Goal: Task Accomplishment & Management: Manage account settings

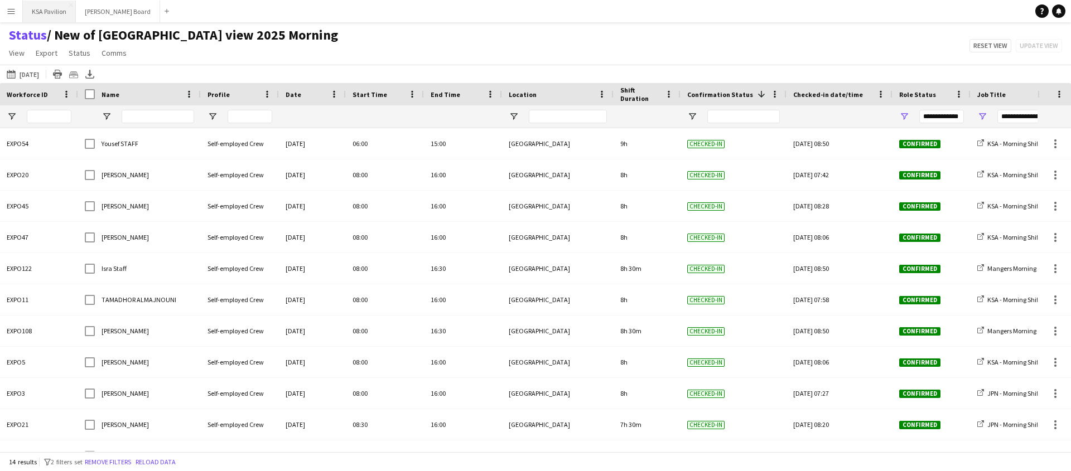
click at [40, 16] on button "KSA Pavilion Close" at bounding box center [49, 12] width 53 height 22
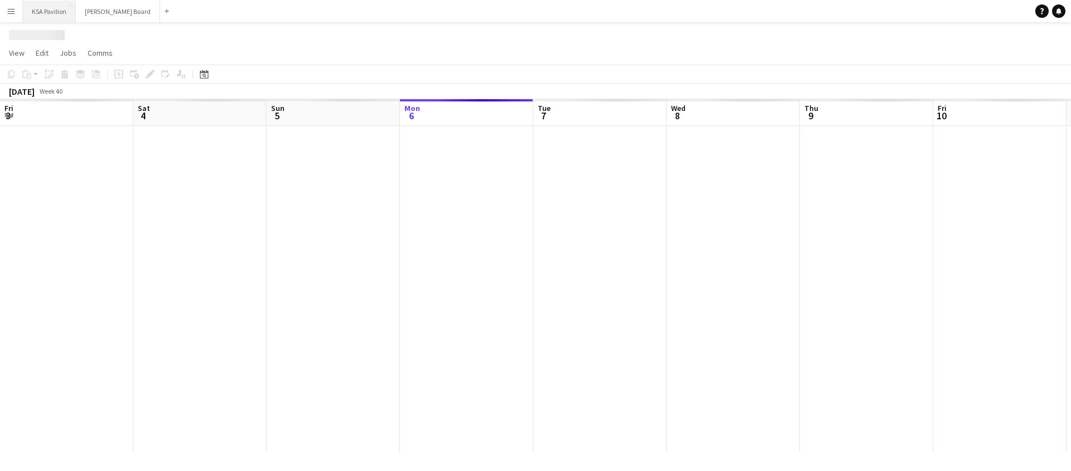
scroll to position [0, 267]
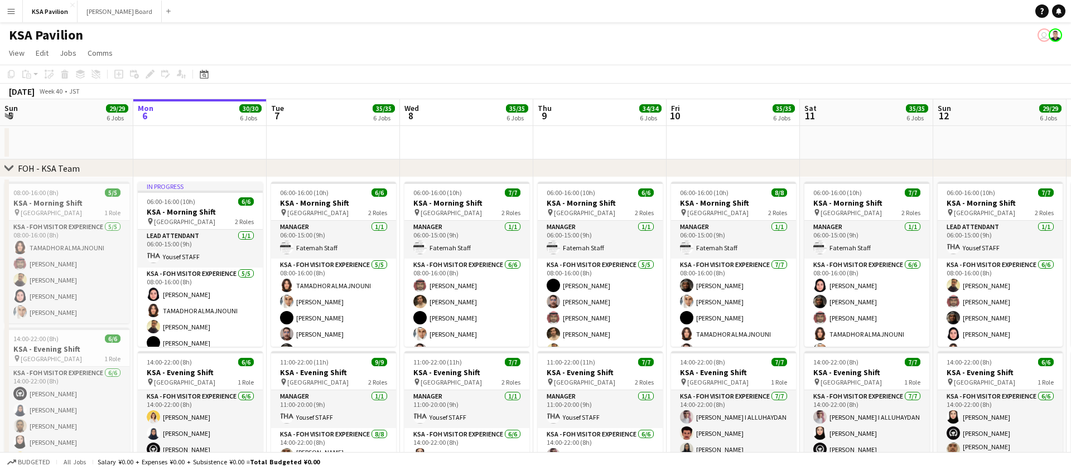
click at [1042, 36] on app-user-avatar "user" at bounding box center [1044, 34] width 13 height 13
click at [1045, 36] on app-user-avatar "user" at bounding box center [1044, 34] width 13 height 13
click at [1058, 36] on app-user-avatar at bounding box center [1055, 34] width 13 height 13
click at [1043, 35] on app-user-avatar "user" at bounding box center [1044, 34] width 13 height 13
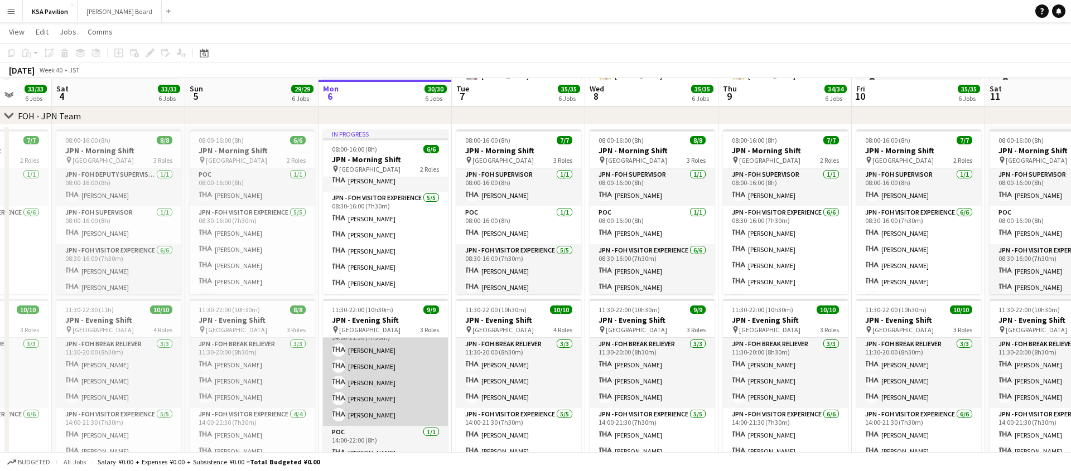
scroll to position [440, 0]
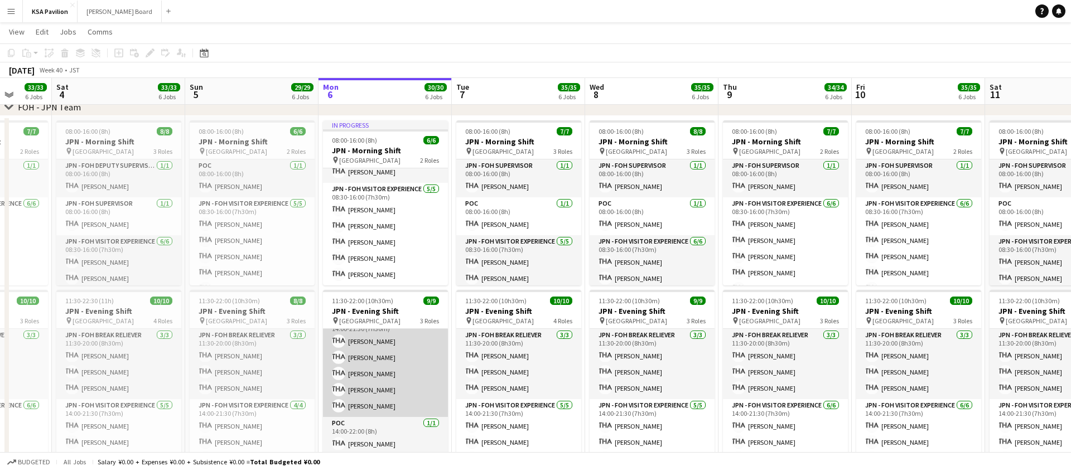
click at [389, 375] on app-card-role "JPN - FOH Visitor Experience [DATE] 14:00-21:30 (7h30m) [PERSON_NAME] [PERSON_N…" at bounding box center [385, 366] width 125 height 103
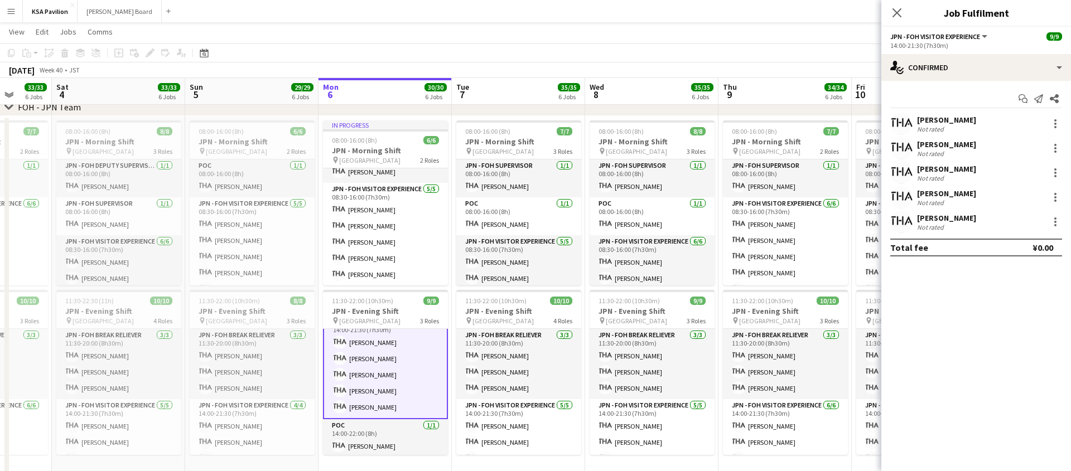
scroll to position [86, 0]
click at [1055, 171] on div at bounding box center [1055, 172] width 13 height 13
click at [1027, 300] on span "Remove" at bounding box center [1018, 301] width 69 height 10
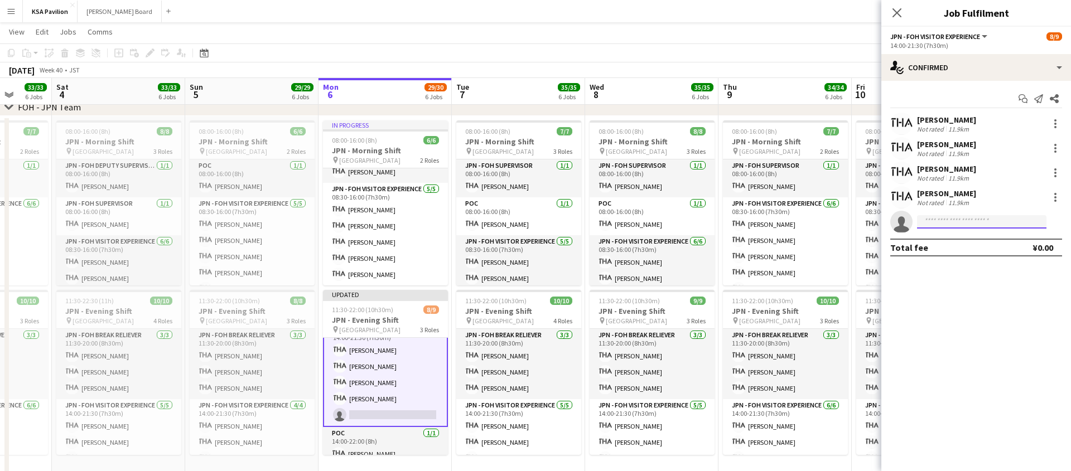
click at [975, 227] on input at bounding box center [981, 221] width 129 height 13
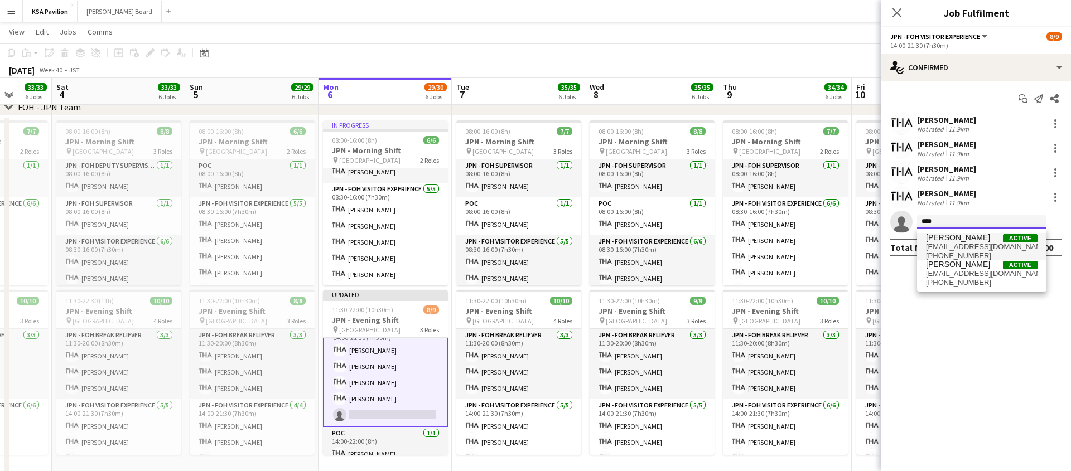
type input "****"
click at [977, 244] on span "[EMAIL_ADDRESS][DOMAIN_NAME]" at bounding box center [982, 247] width 112 height 9
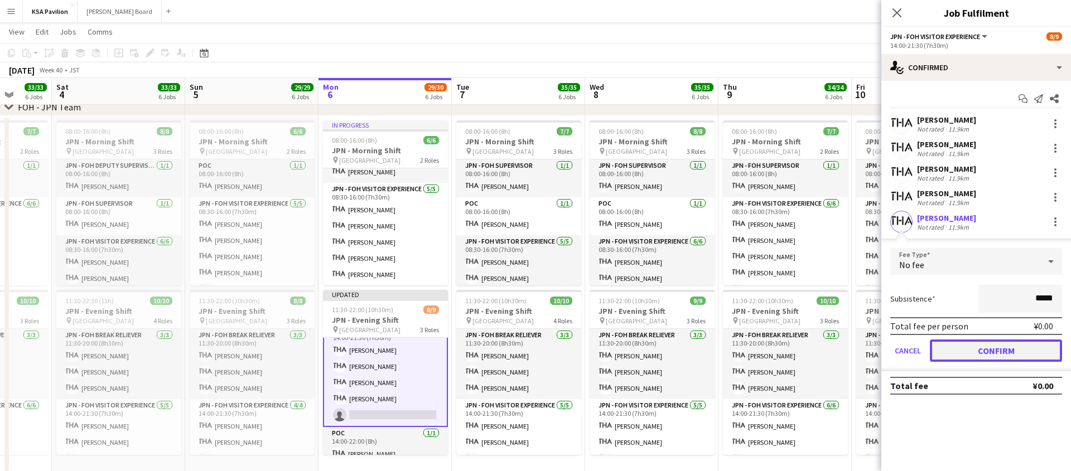
click at [976, 353] on button "Confirm" at bounding box center [996, 351] width 132 height 22
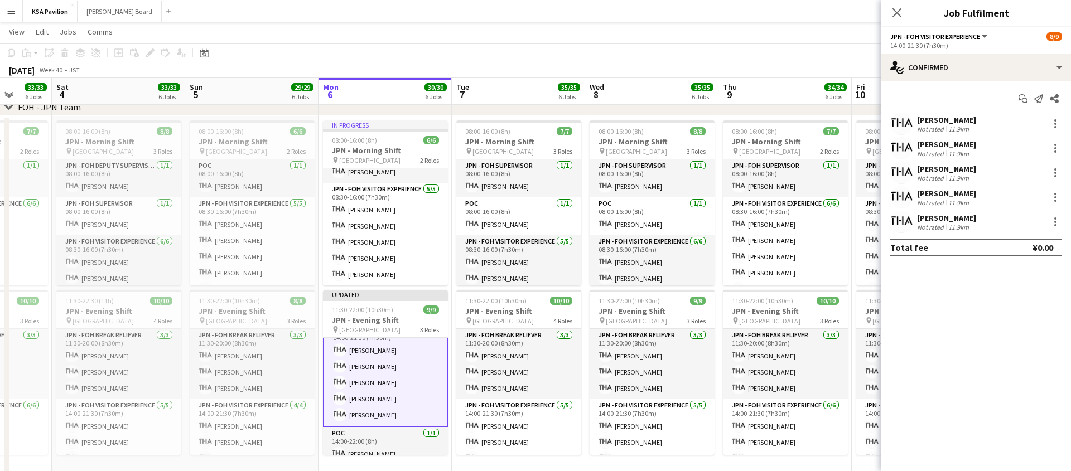
click at [403, 59] on app-toolbar "Copy Paste Paste Command V Paste with crew Command Shift V Paste linked Job [GE…" at bounding box center [535, 53] width 1071 height 19
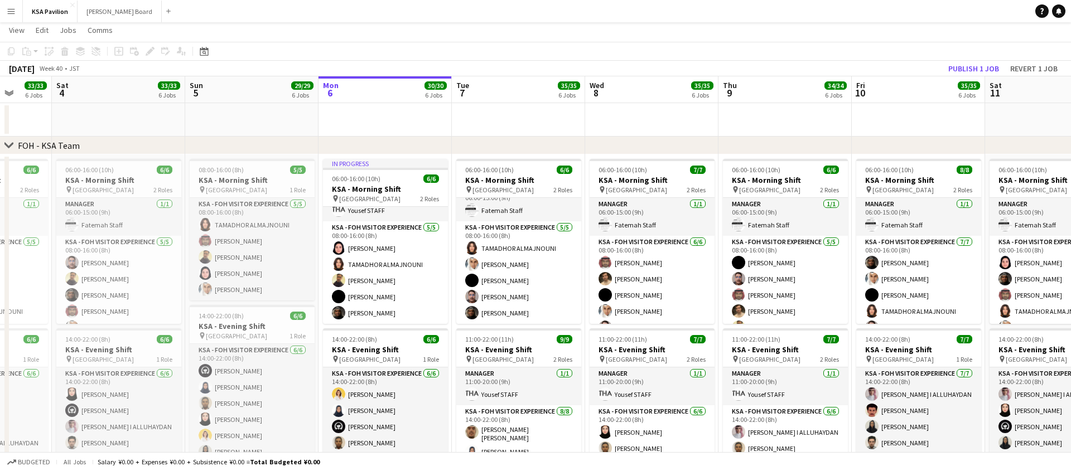
scroll to position [0, 0]
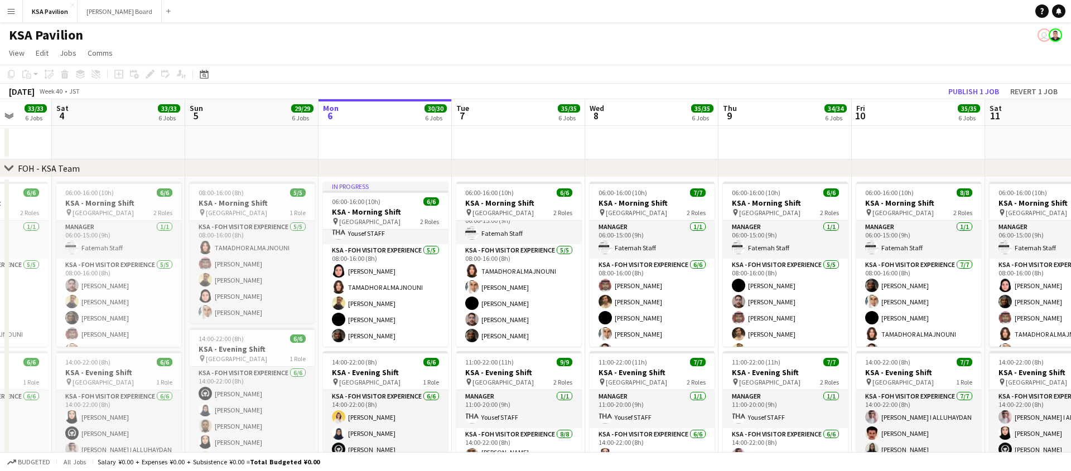
click at [452, 58] on app-page-menu "View Day view expanded Day view collapsed Month view Date picker Jump to [DATE]…" at bounding box center [535, 54] width 1071 height 21
click at [483, 66] on app-toolbar "Copy Paste Paste Command V Paste with crew Command Shift V Paste linked Job [GE…" at bounding box center [535, 74] width 1071 height 19
click at [972, 85] on button "Publish 1 job" at bounding box center [974, 91] width 60 height 15
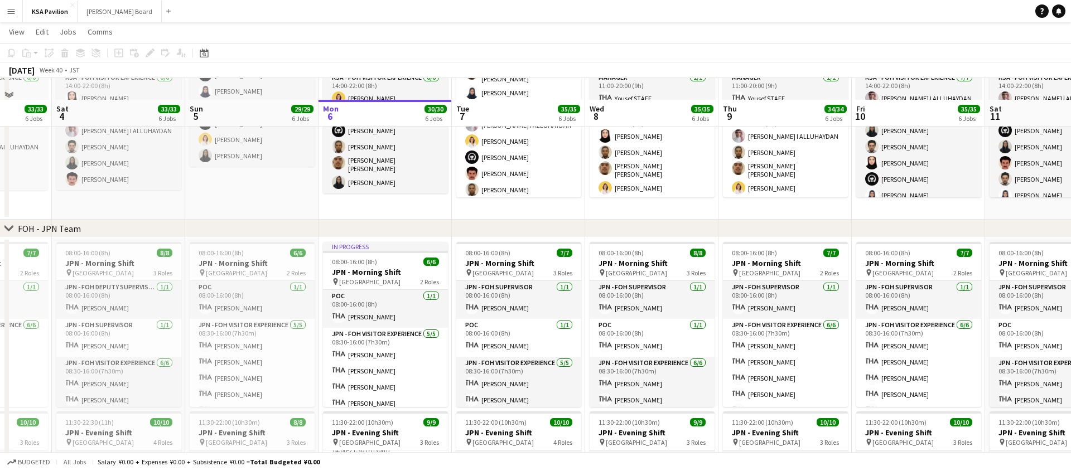
scroll to position [365, 0]
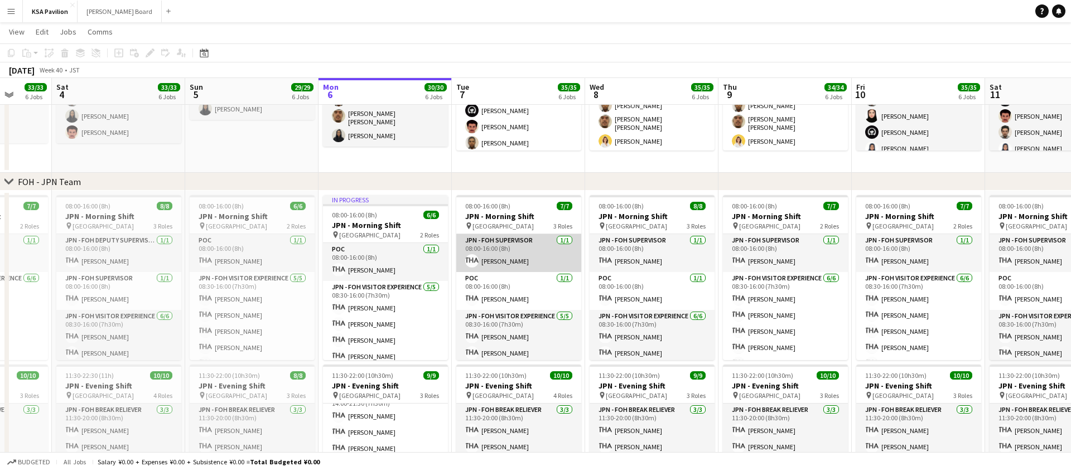
click at [526, 261] on app-card-role "JPN - FOH Supervisor [DATE] 08:00-16:00 (8h) [PERSON_NAME]" at bounding box center [518, 253] width 125 height 38
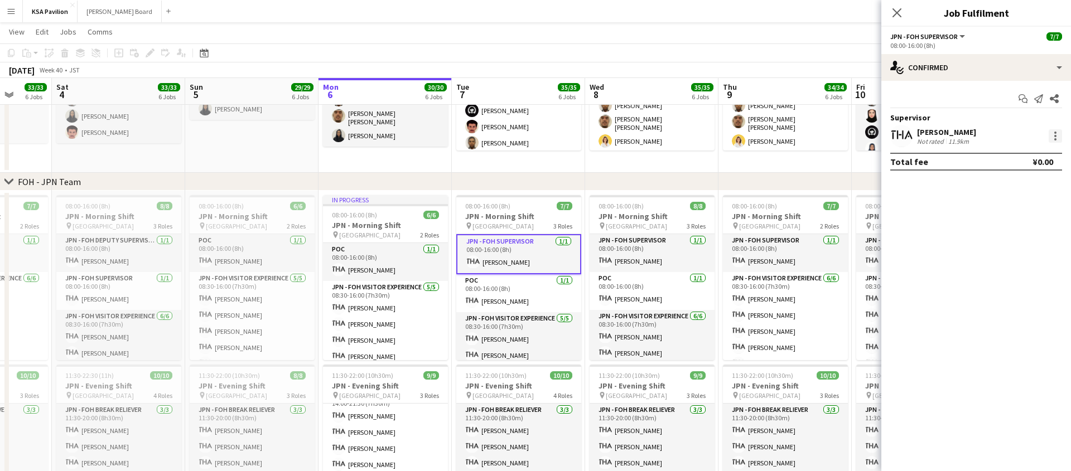
click at [1052, 136] on div at bounding box center [1055, 135] width 13 height 13
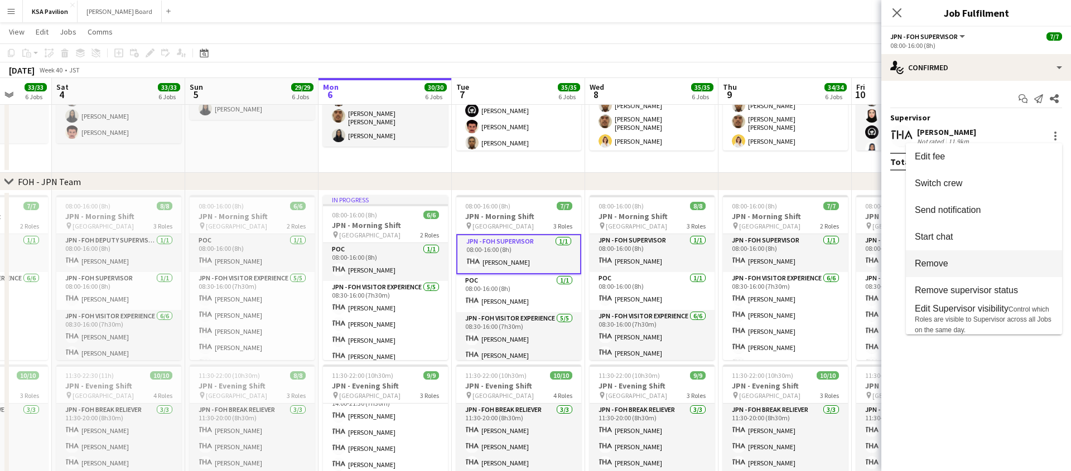
click at [969, 266] on span "Remove" at bounding box center [984, 264] width 138 height 10
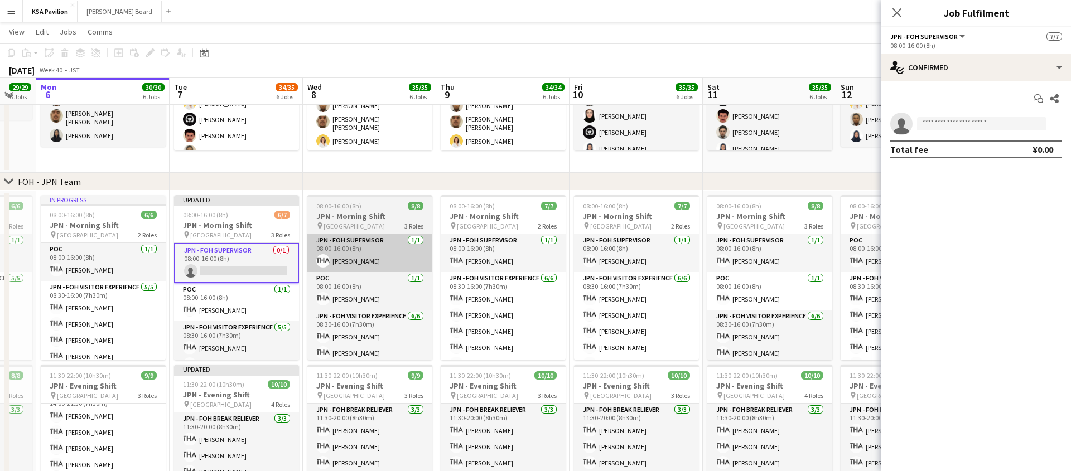
scroll to position [0, 369]
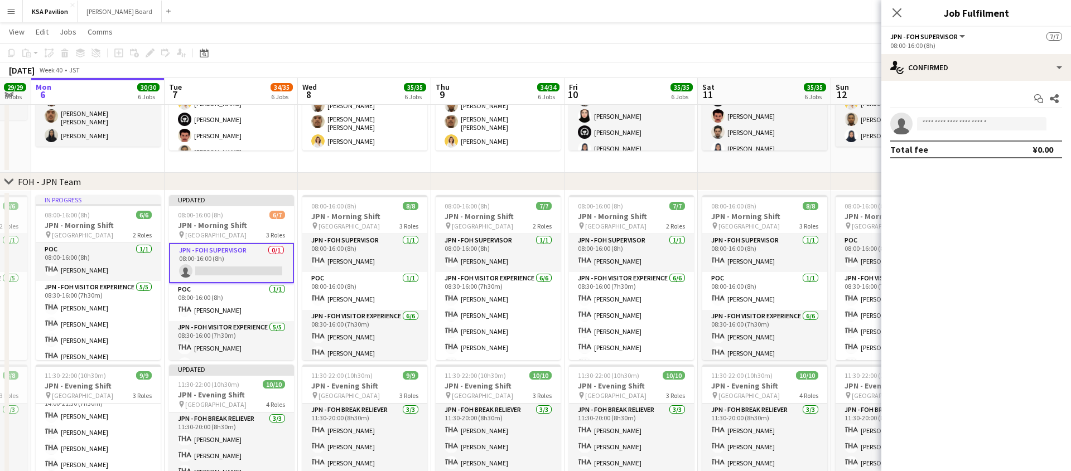
click at [256, 256] on app-card-role "JPN - FOH Supervisor 0/1 08:00-16:00 (8h) single-neutral-actions" at bounding box center [231, 263] width 125 height 40
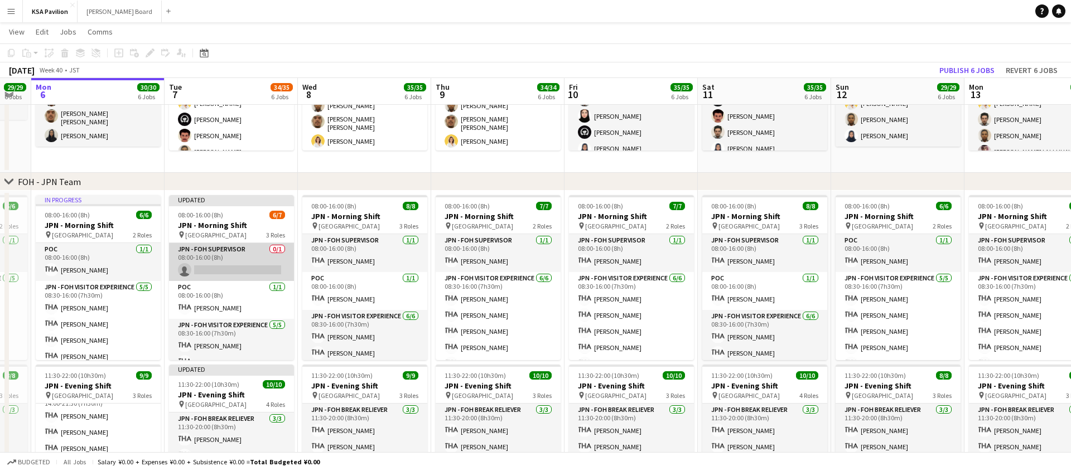
click at [256, 256] on app-card-role "JPN - FOH Supervisor 0/1 08:00-16:00 (8h) single-neutral-actions" at bounding box center [231, 262] width 125 height 38
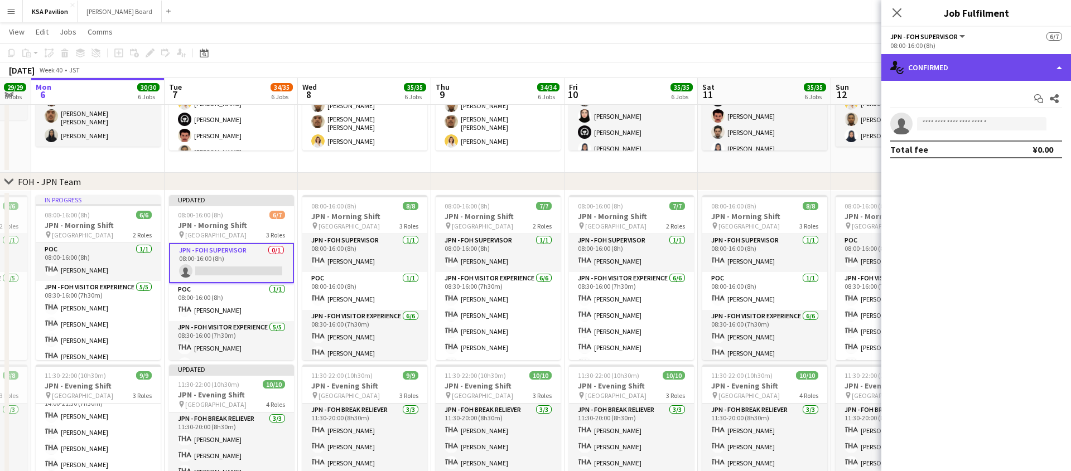
click at [1052, 66] on div "single-neutral-actions-check-2 Confirmed" at bounding box center [977, 67] width 190 height 27
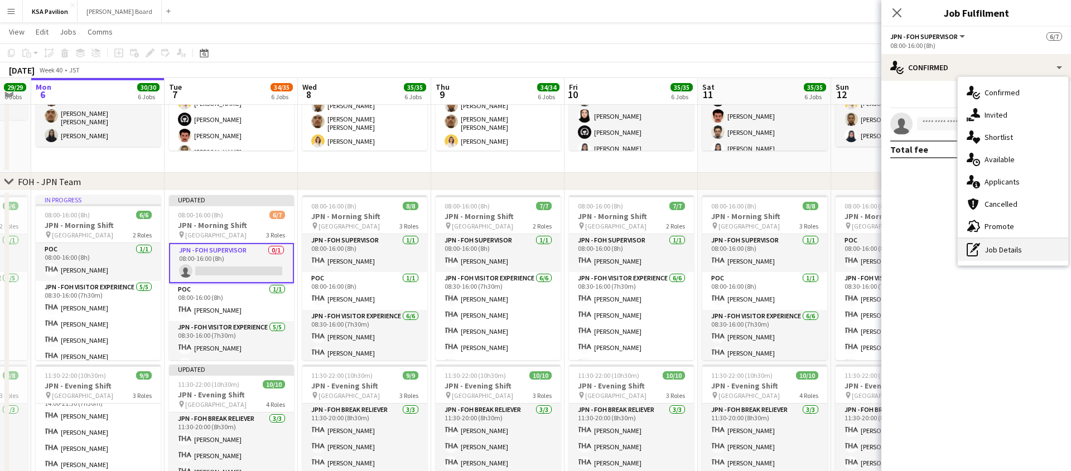
click at [1008, 246] on div "pen-write Job Details" at bounding box center [1013, 250] width 110 height 22
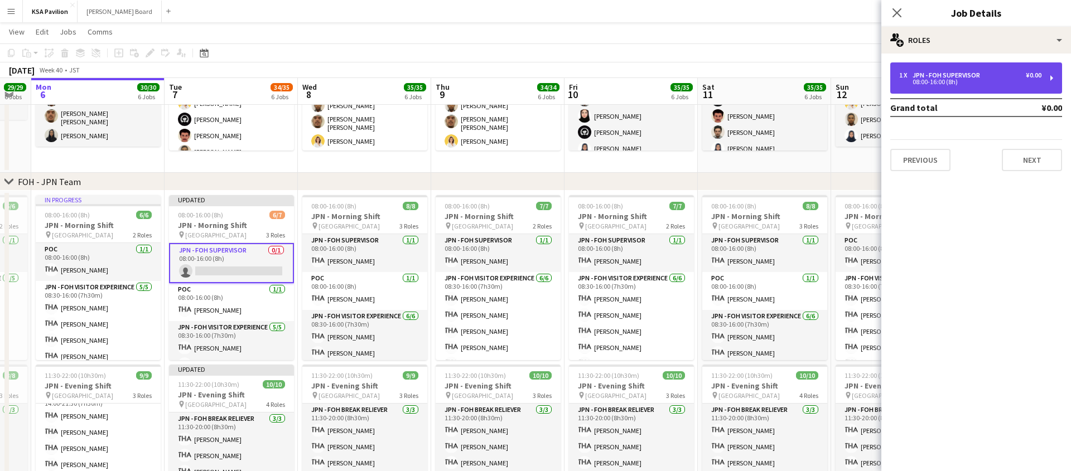
click at [1053, 74] on div "1 x JPN - FOH Supervisor ¥0.00 08:00-16:00 (8h)" at bounding box center [976, 77] width 172 height 31
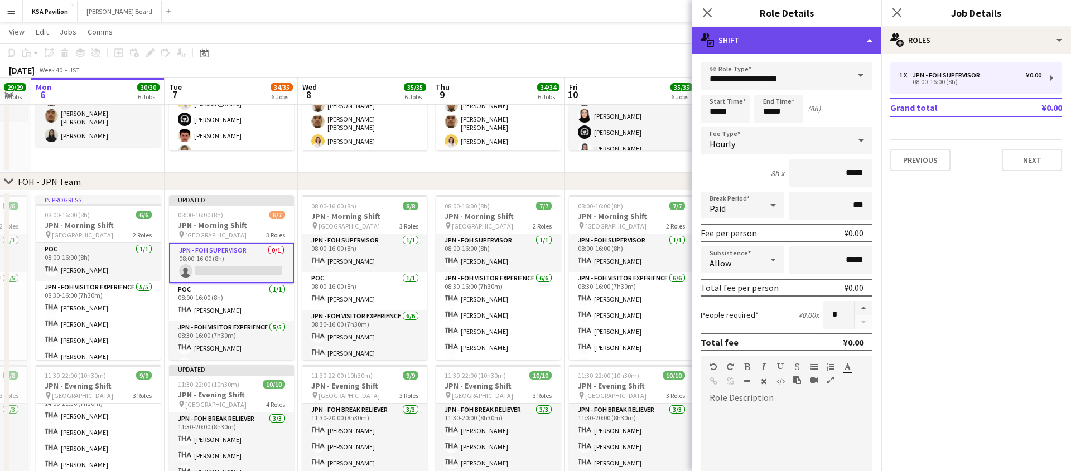
click at [865, 37] on div "multiple-actions-text Shift" at bounding box center [787, 40] width 190 height 27
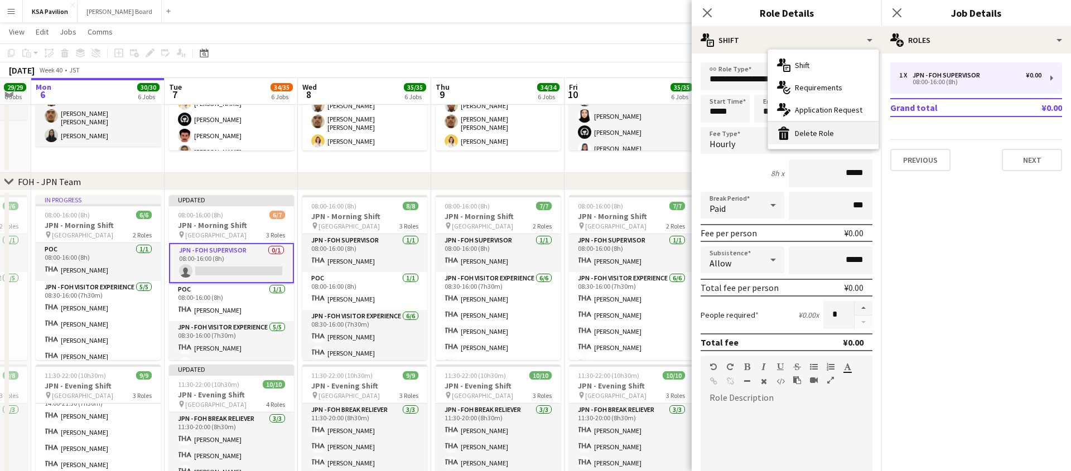
click at [810, 126] on div "bin-2 Delete Role" at bounding box center [823, 133] width 110 height 22
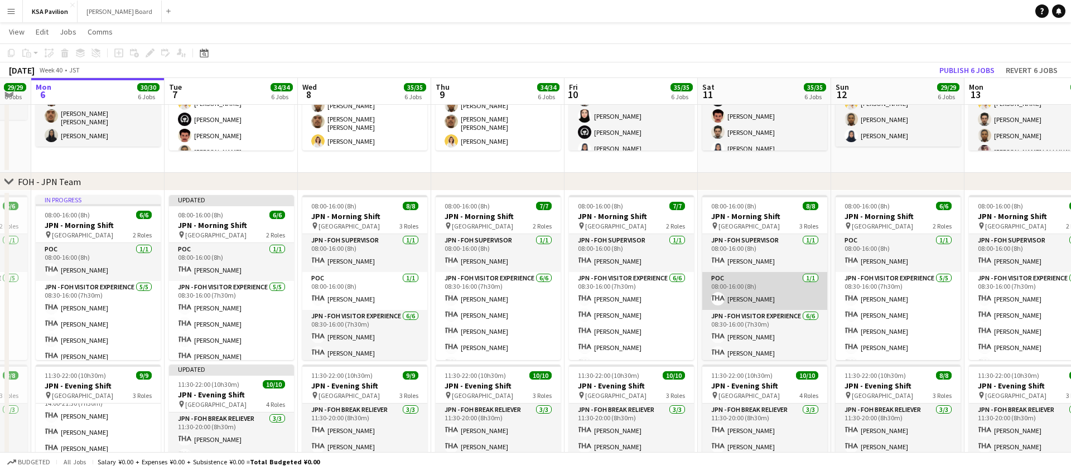
click at [742, 292] on app-card-role "POC [DATE] 08:00-16:00 (8h) [PERSON_NAME]" at bounding box center [764, 291] width 125 height 38
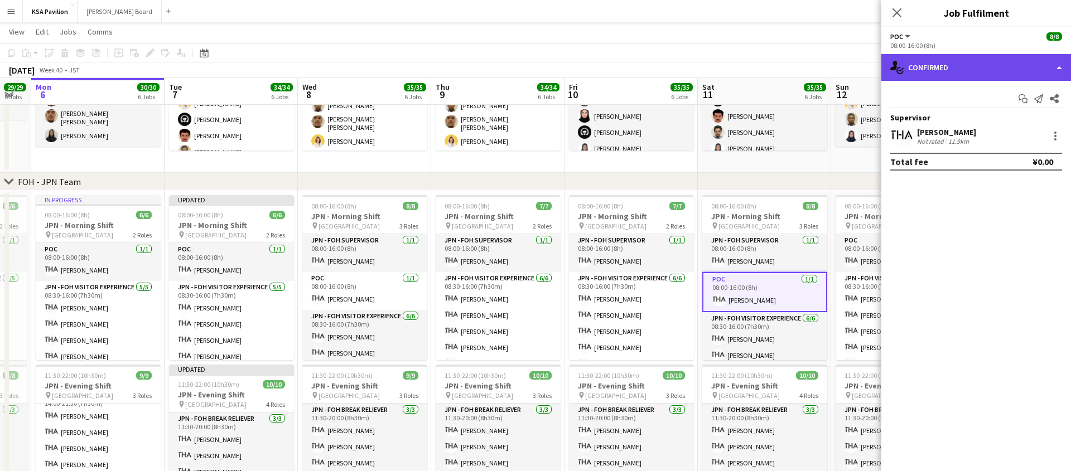
click at [1060, 69] on div "single-neutral-actions-check-2 Confirmed" at bounding box center [977, 67] width 190 height 27
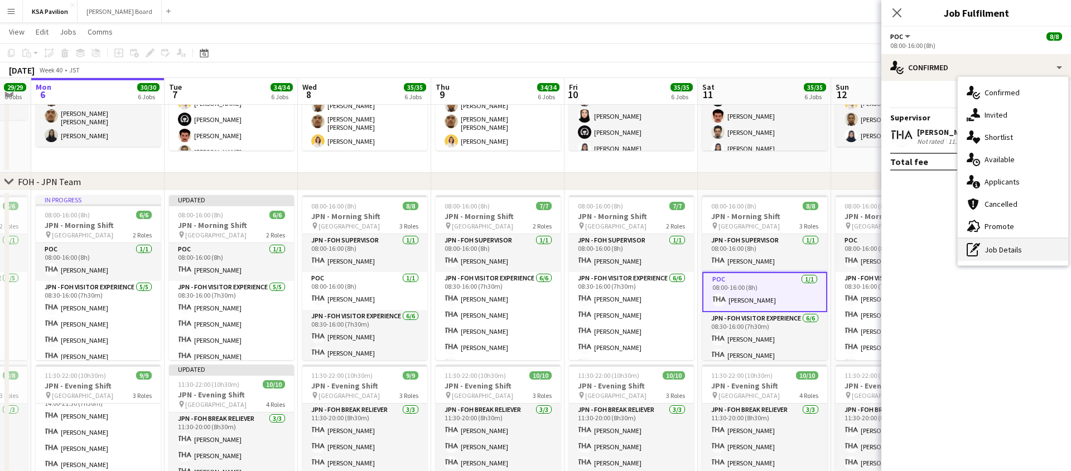
click at [1006, 252] on div "pen-write Job Details" at bounding box center [1013, 250] width 110 height 22
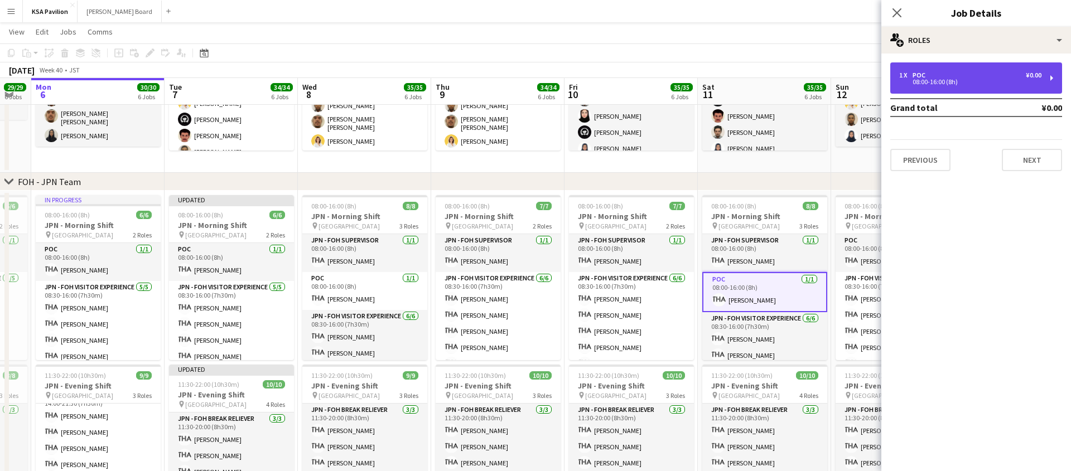
click at [1051, 76] on div "1 x POC ¥0.00 08:00-16:00 (8h)" at bounding box center [976, 77] width 172 height 31
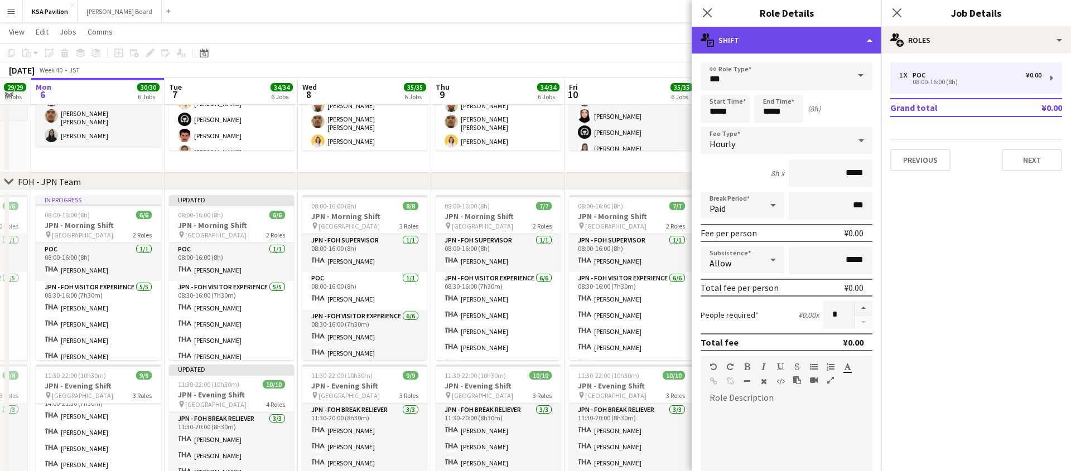
click at [867, 41] on div "multiple-actions-text Shift" at bounding box center [787, 40] width 190 height 27
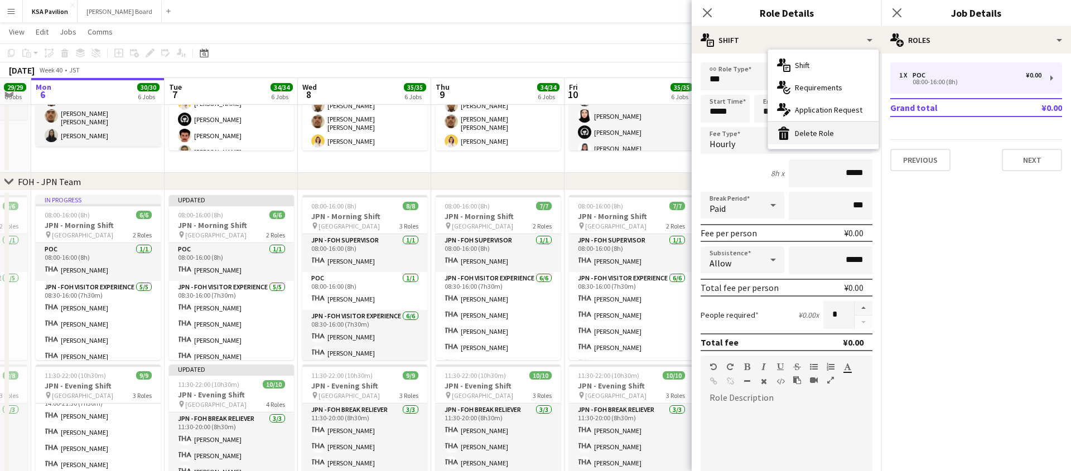
click at [829, 135] on div "bin-2 Delete Role" at bounding box center [823, 133] width 110 height 22
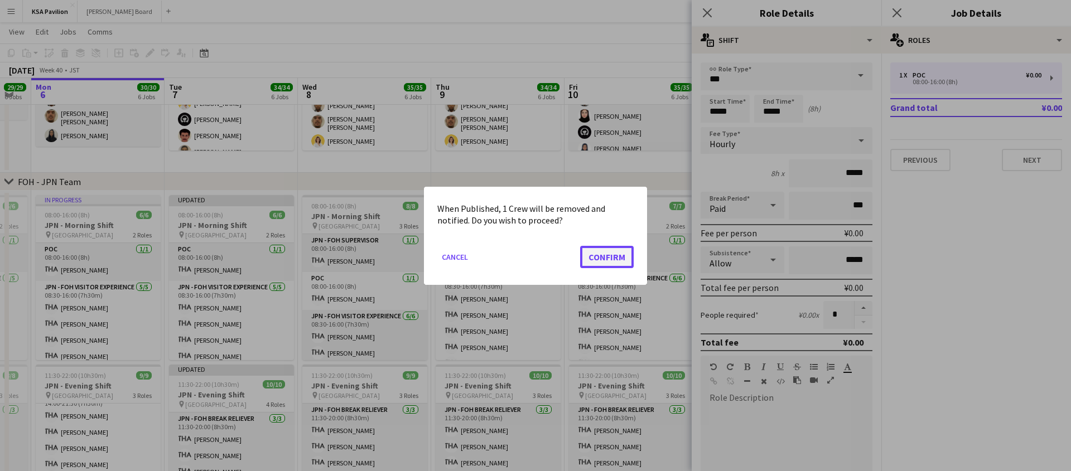
click at [630, 260] on button "Confirm" at bounding box center [607, 256] width 54 height 22
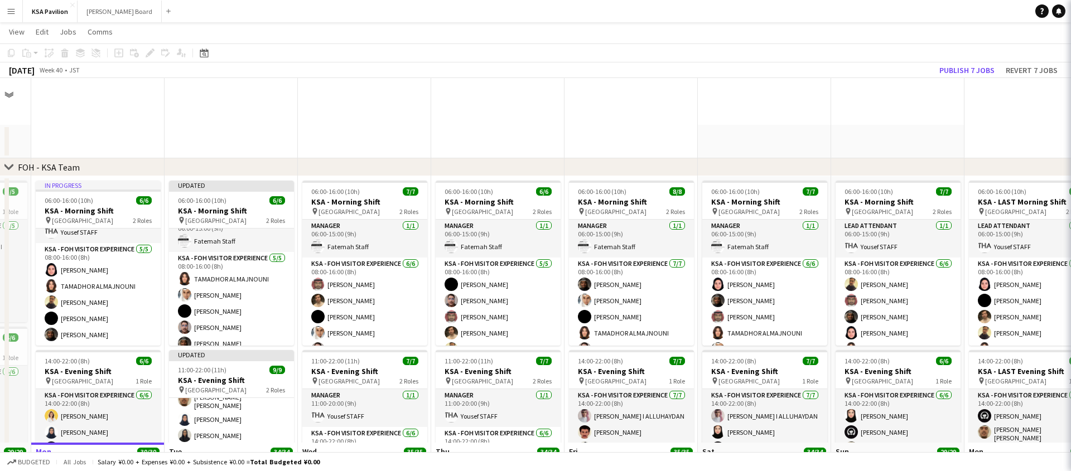
scroll to position [365, 0]
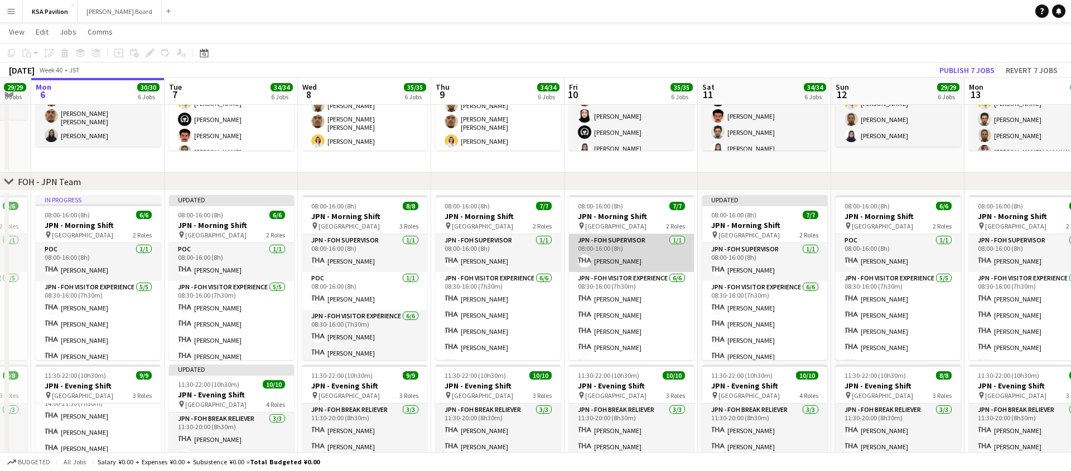
click at [637, 247] on app-card-role "JPN - FOH Supervisor [DATE] 08:00-16:00 (8h) [PERSON_NAME]" at bounding box center [631, 253] width 125 height 38
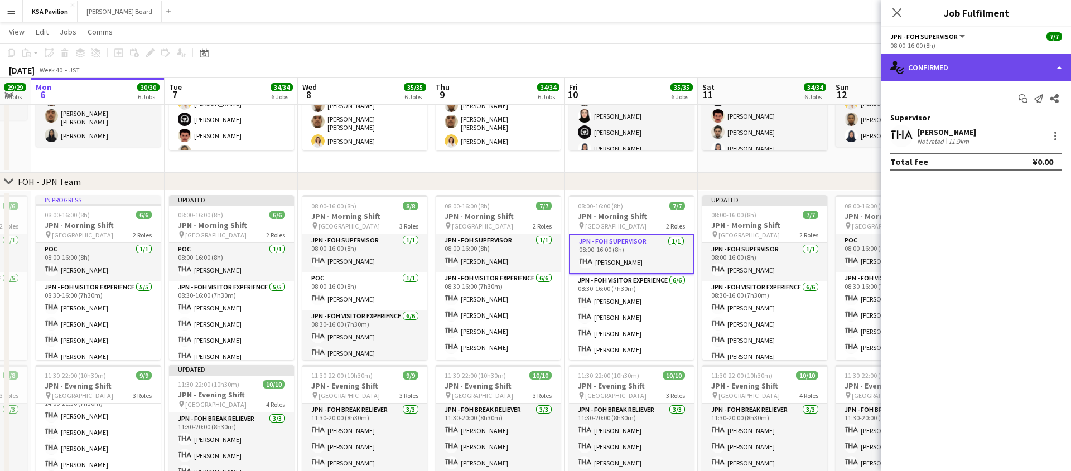
click at [1066, 59] on div "single-neutral-actions-check-2 Confirmed" at bounding box center [977, 67] width 190 height 27
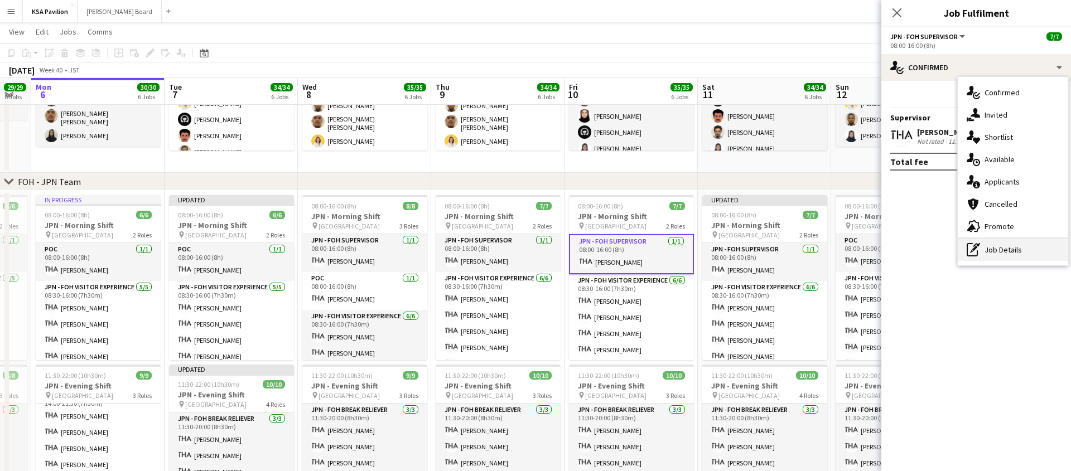
click at [998, 251] on div "pen-write Job Details" at bounding box center [1013, 250] width 110 height 22
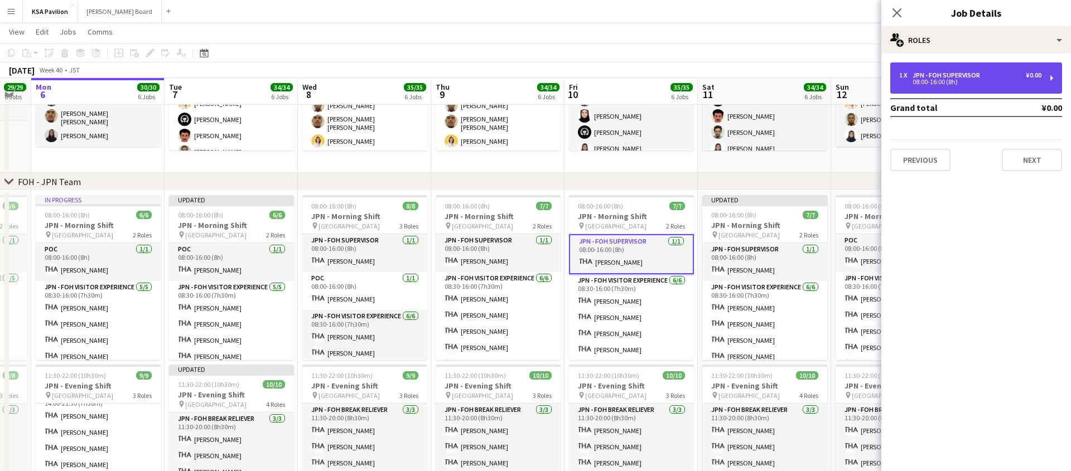
click at [940, 69] on div "1 x JPN - FOH Supervisor ¥0.00 08:00-16:00 (8h)" at bounding box center [976, 77] width 172 height 31
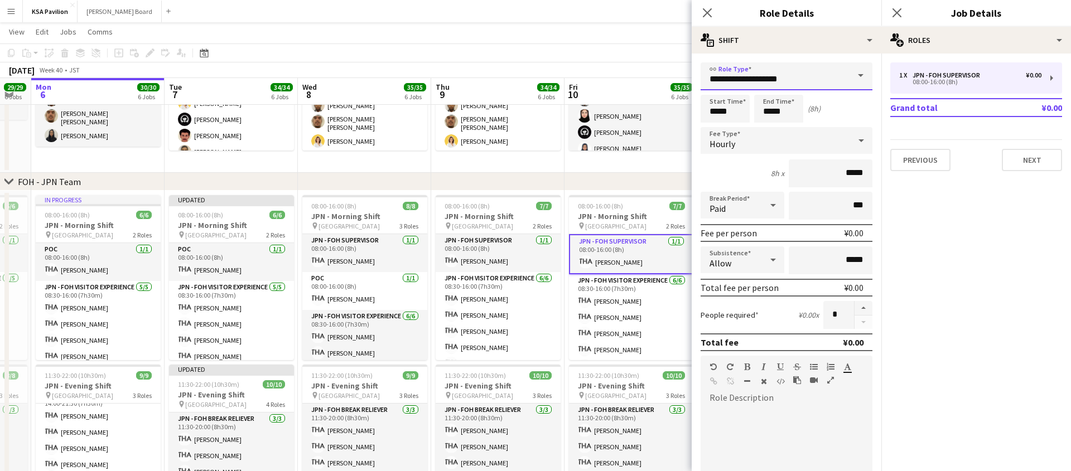
click at [777, 76] on input "**********" at bounding box center [787, 76] width 172 height 28
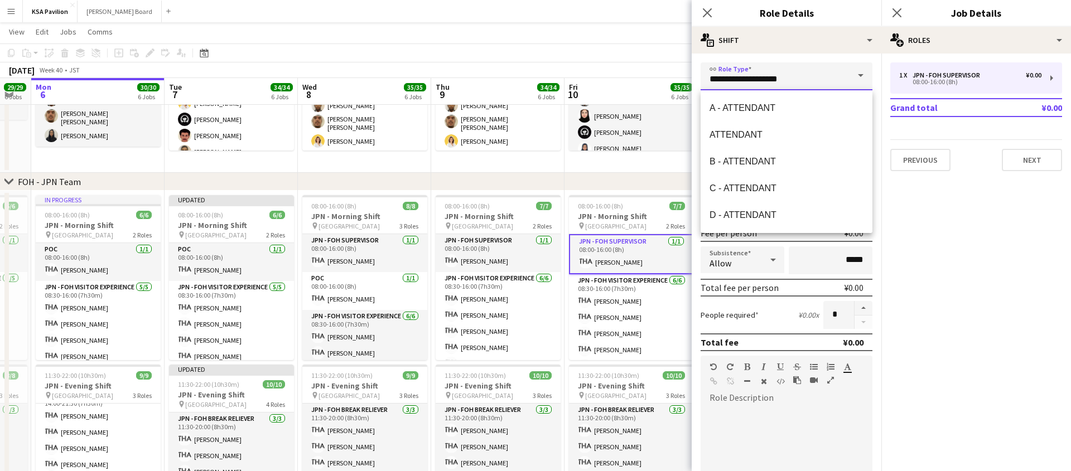
click at [777, 76] on input "**********" at bounding box center [787, 76] width 172 height 28
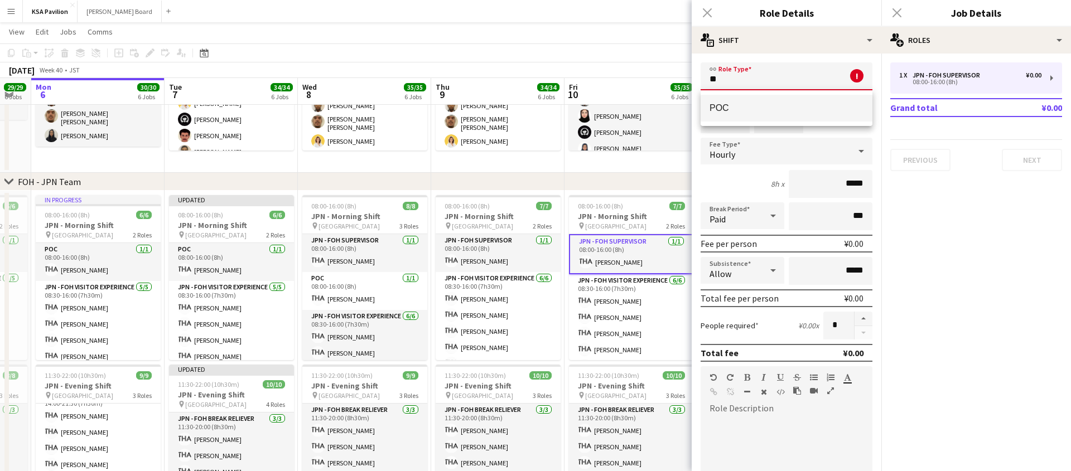
click at [750, 104] on span "POC" at bounding box center [787, 108] width 154 height 11
type input "***"
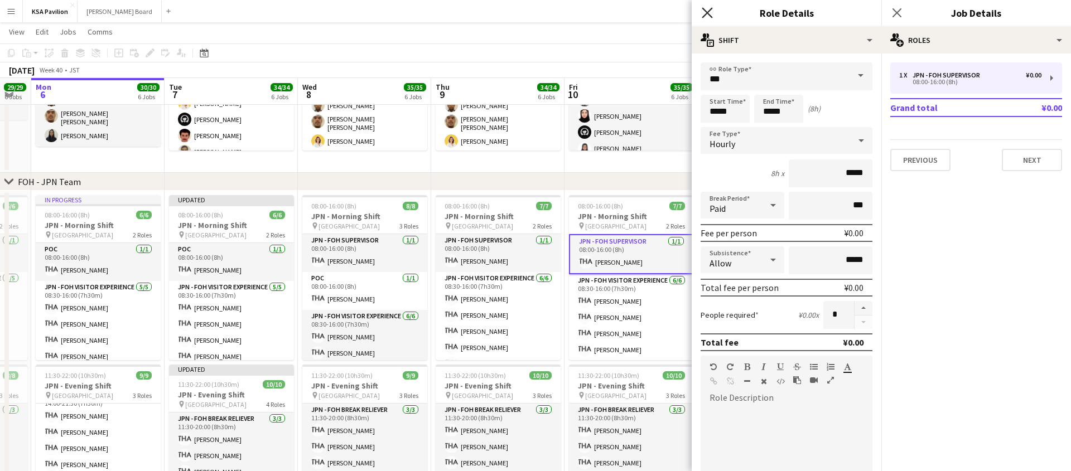
click at [706, 15] on icon "Close pop-in" at bounding box center [707, 12] width 11 height 11
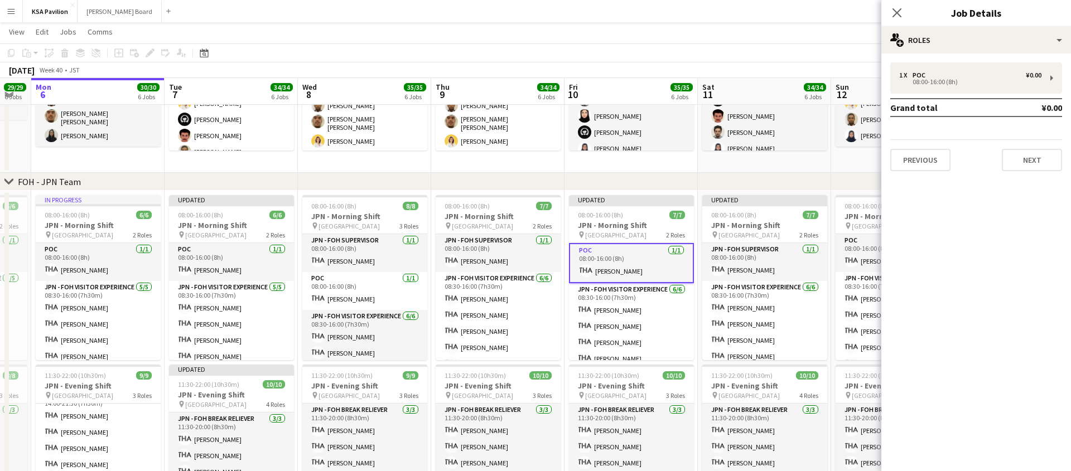
click at [656, 61] on app-toolbar "Copy Paste Paste Command V Paste with crew Command Shift V Paste linked Job [GE…" at bounding box center [535, 53] width 1071 height 19
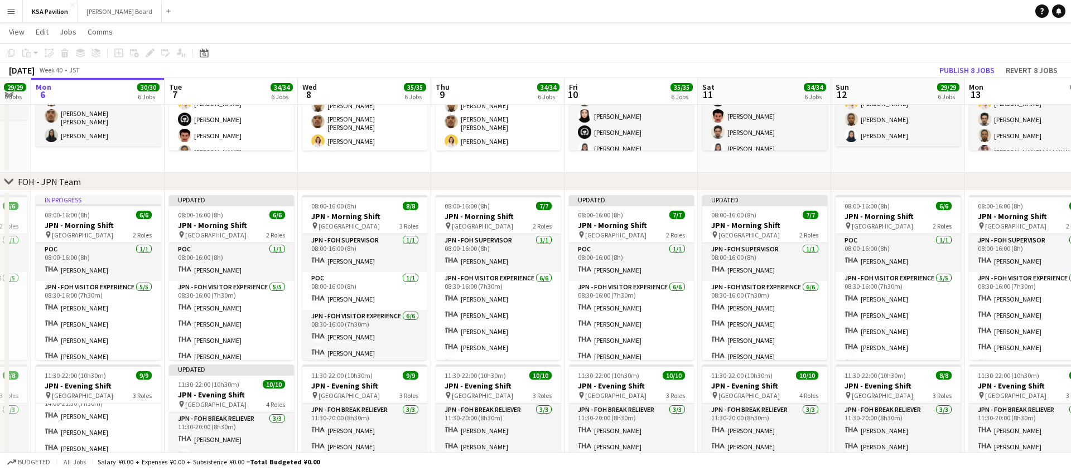
click at [699, 70] on div "[DATE] Week 40 • JST Publish 8 jobs Revert 8 jobs" at bounding box center [535, 70] width 1071 height 16
click at [476, 263] on app-card-role "JPN - FOH Supervisor [DATE] 08:00-16:00 (8h) [PERSON_NAME]" at bounding box center [498, 253] width 125 height 38
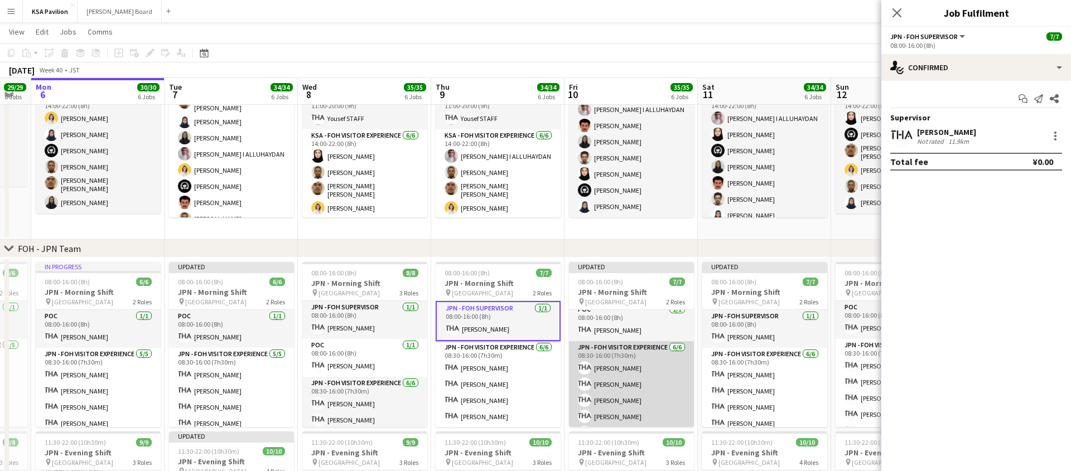
scroll to position [0, 0]
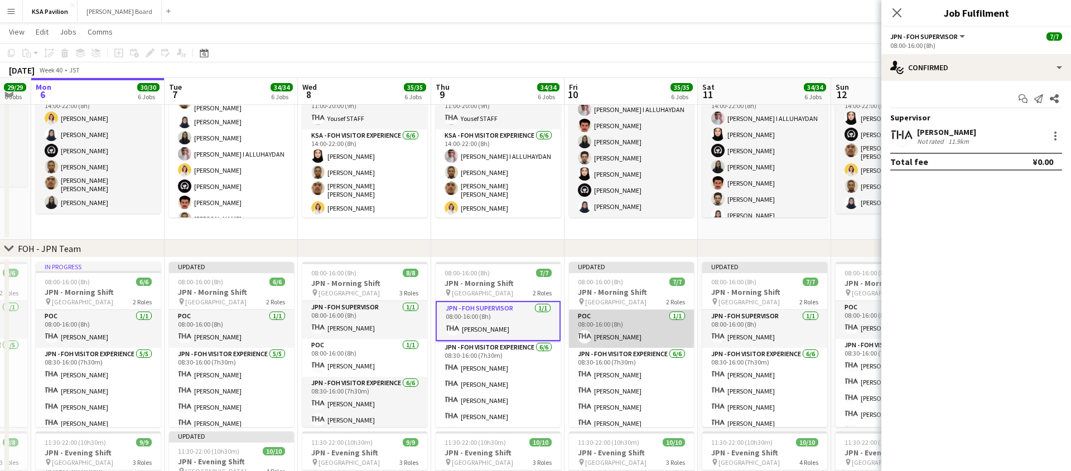
click at [620, 337] on app-card-role "POC [DATE] 08:00-16:00 (8h) [PERSON_NAME]" at bounding box center [631, 329] width 125 height 38
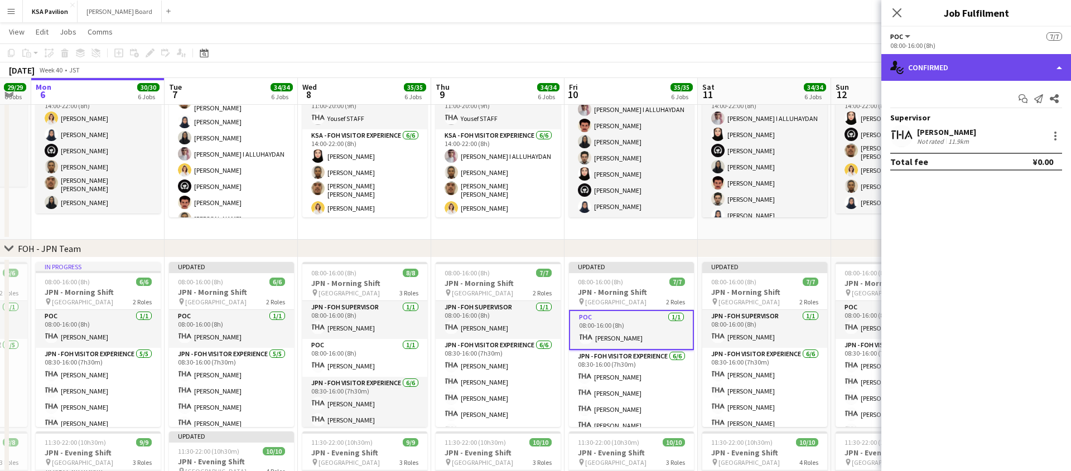
click at [1054, 67] on div "single-neutral-actions-check-2 Confirmed" at bounding box center [977, 67] width 190 height 27
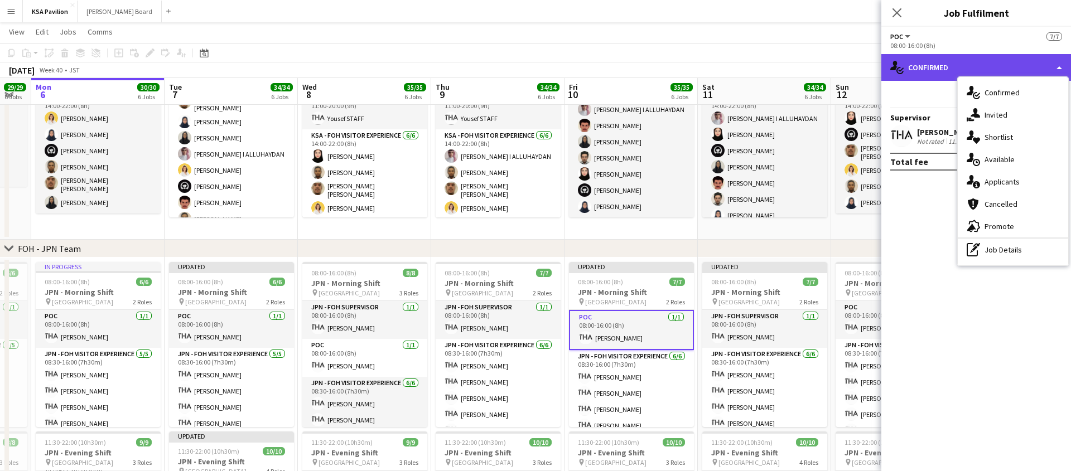
click at [924, 73] on div "single-neutral-actions-check-2 Confirmed" at bounding box center [977, 67] width 190 height 27
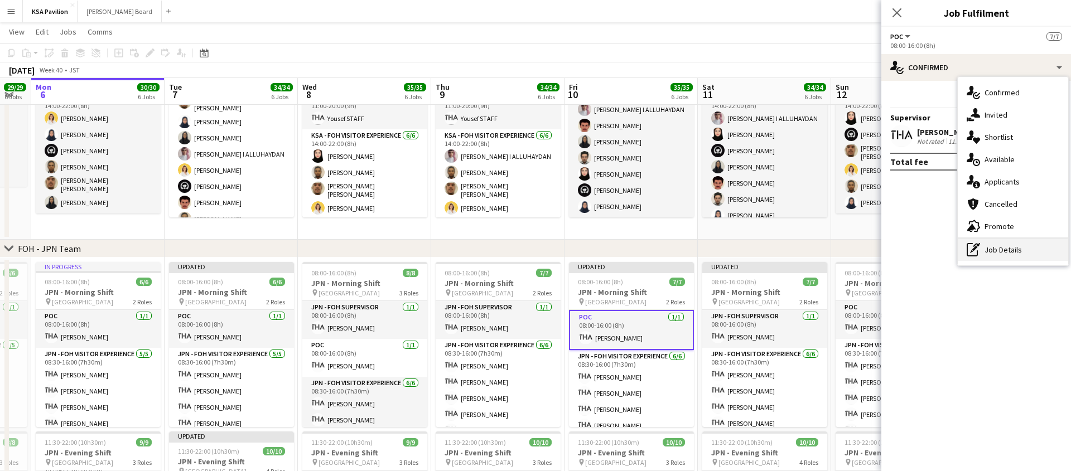
click at [1020, 256] on div "pen-write Job Details" at bounding box center [1013, 250] width 110 height 22
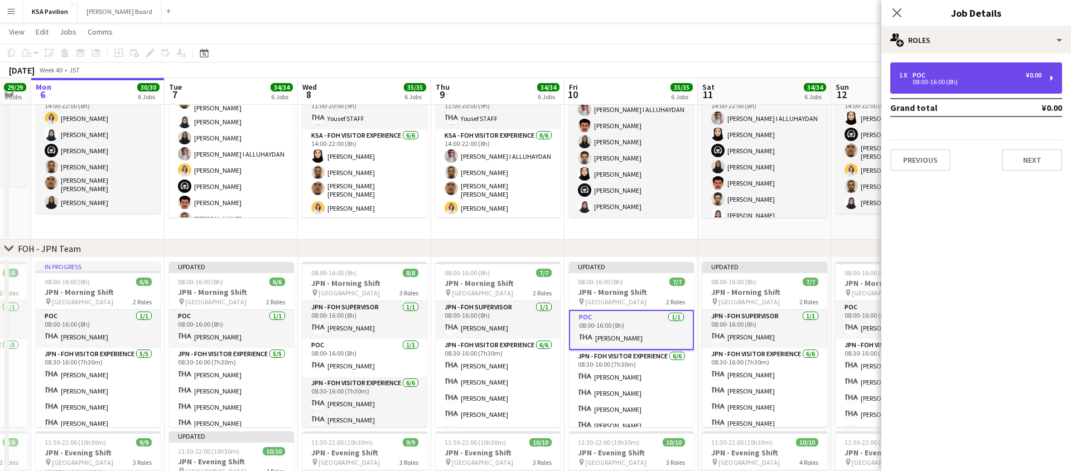
click at [986, 85] on div "1 x POC ¥0.00 08:00-16:00 (8h)" at bounding box center [976, 77] width 172 height 31
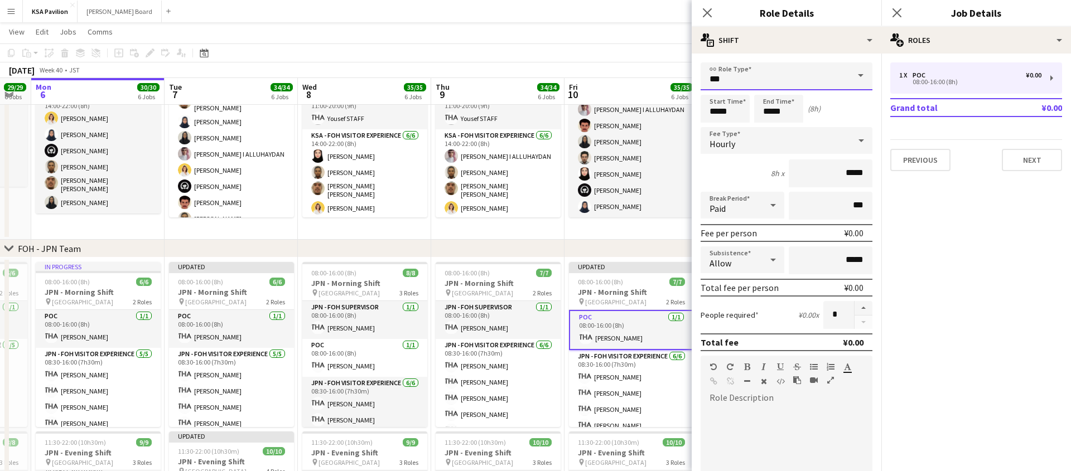
click at [787, 78] on input "***" at bounding box center [787, 76] width 172 height 28
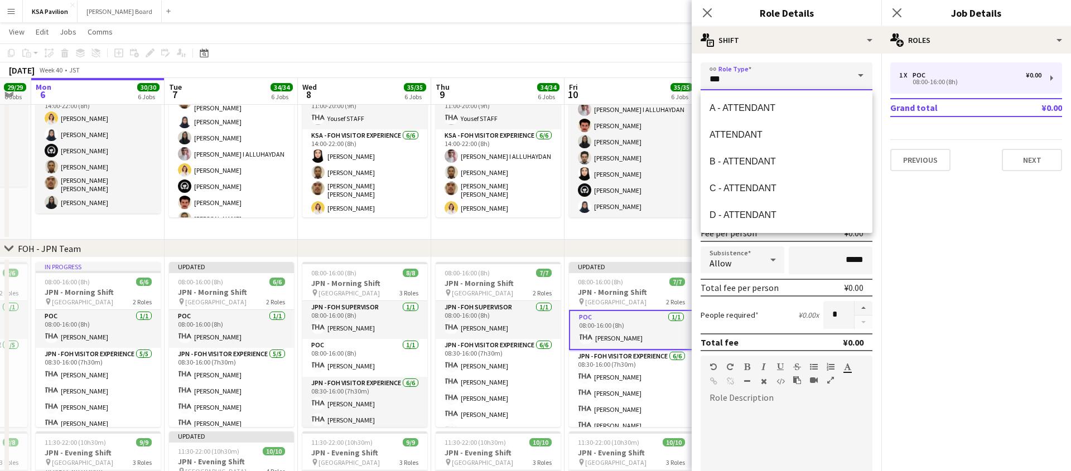
click at [787, 78] on input "***" at bounding box center [787, 76] width 172 height 28
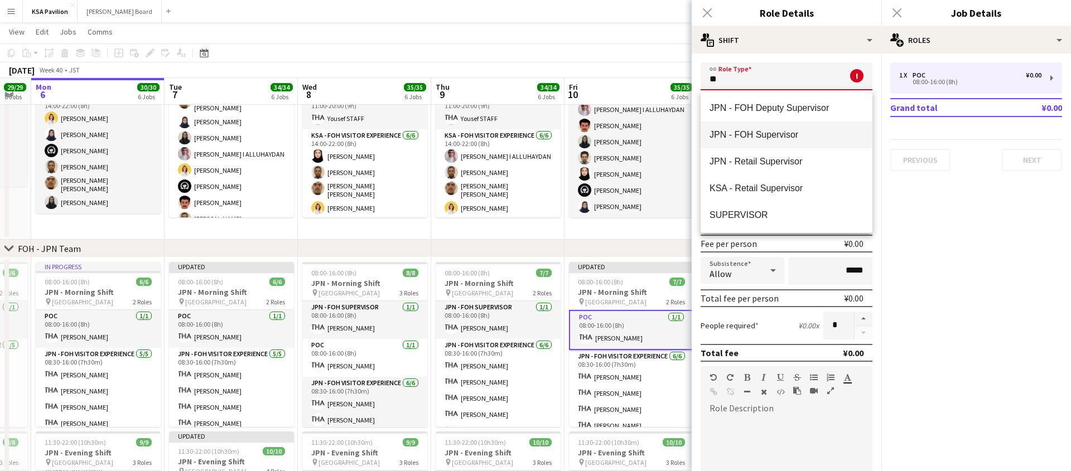
click at [789, 130] on span "JPN - FOH Supervisor" at bounding box center [787, 134] width 154 height 11
type input "**********"
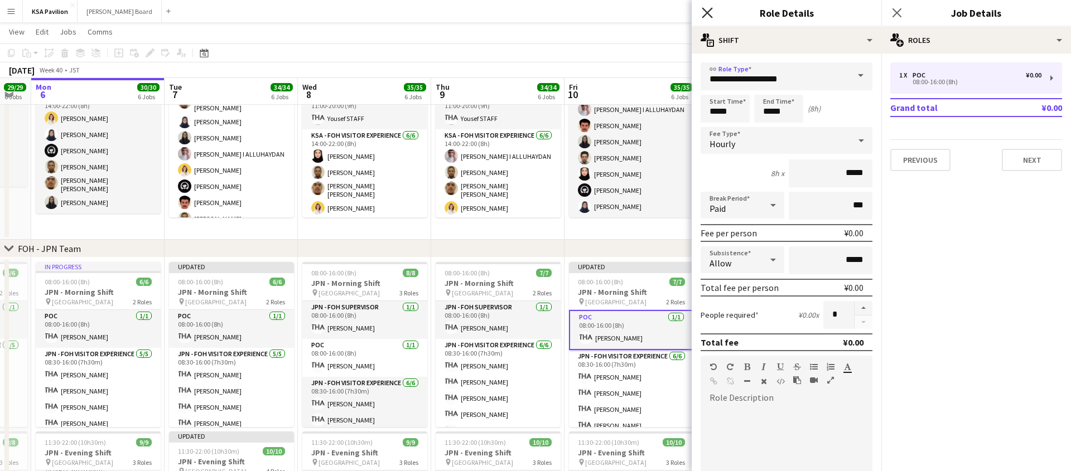
click at [710, 13] on icon "Close pop-in" at bounding box center [707, 12] width 11 height 11
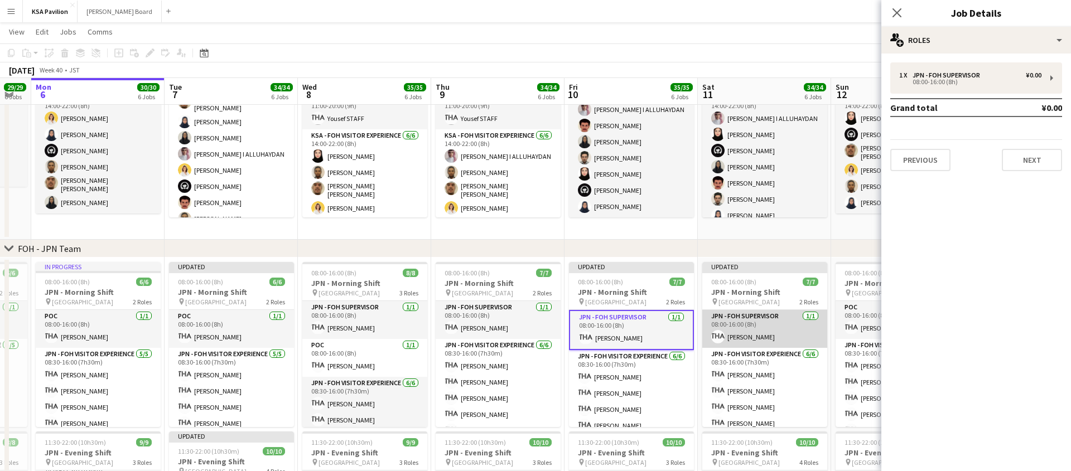
click at [745, 329] on app-card-role "JPN - FOH Supervisor [DATE] 08:00-16:00 (8h) [PERSON_NAME]" at bounding box center [764, 329] width 125 height 38
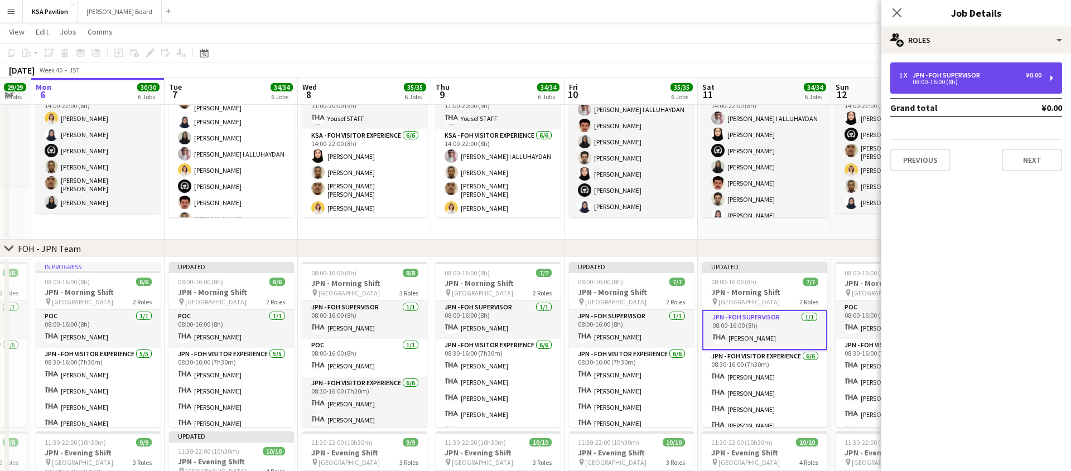
click at [974, 74] on div "JPN - FOH Supervisor" at bounding box center [949, 75] width 72 height 8
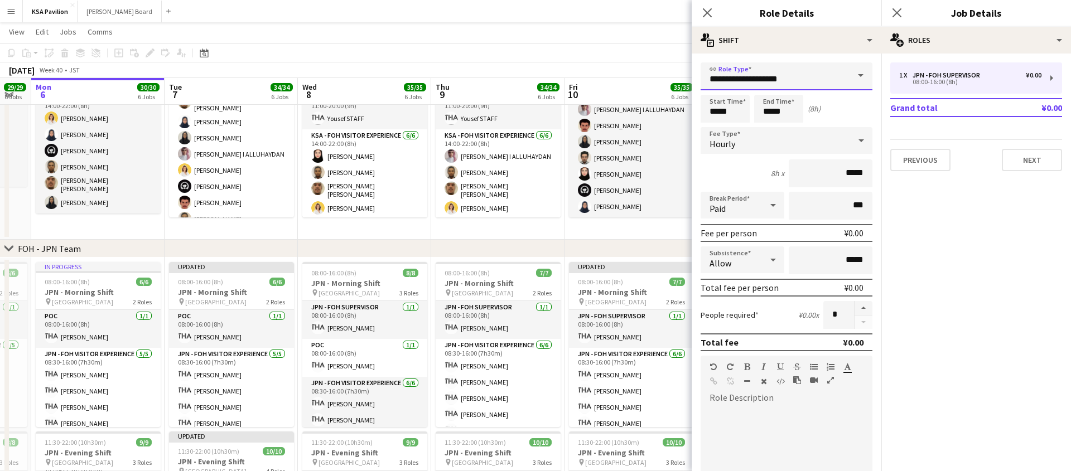
click at [807, 80] on input "**********" at bounding box center [787, 76] width 172 height 28
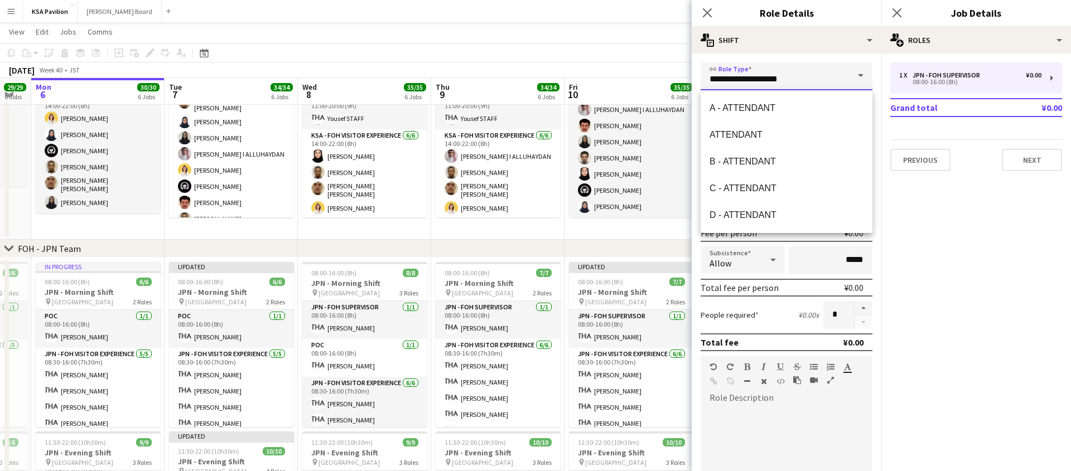
click at [807, 80] on input "**********" at bounding box center [787, 76] width 172 height 28
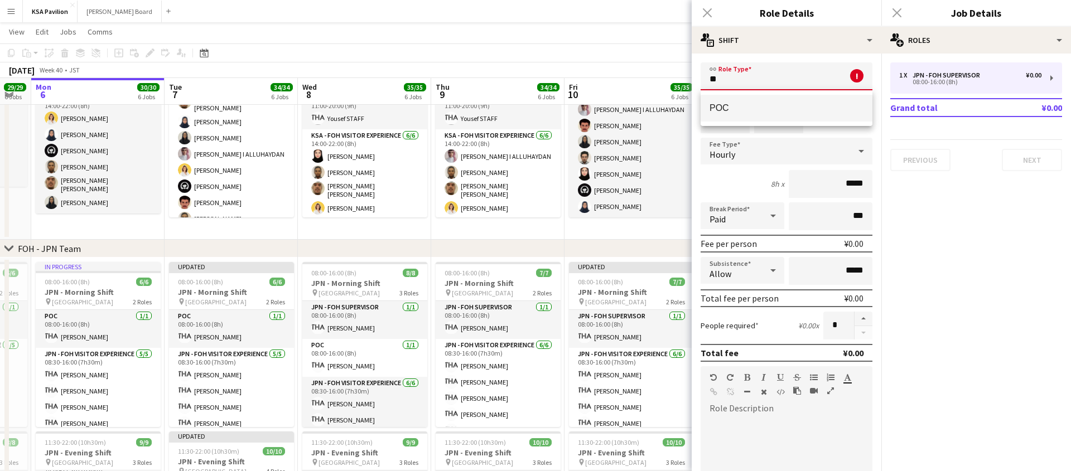
click at [780, 114] on mat-option "POC" at bounding box center [787, 108] width 172 height 27
type input "***"
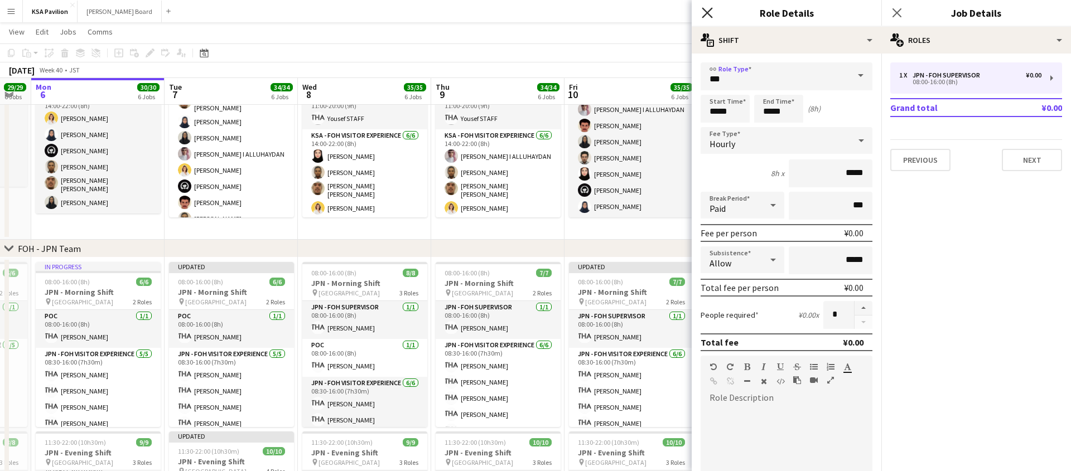
click at [708, 14] on icon at bounding box center [707, 12] width 11 height 11
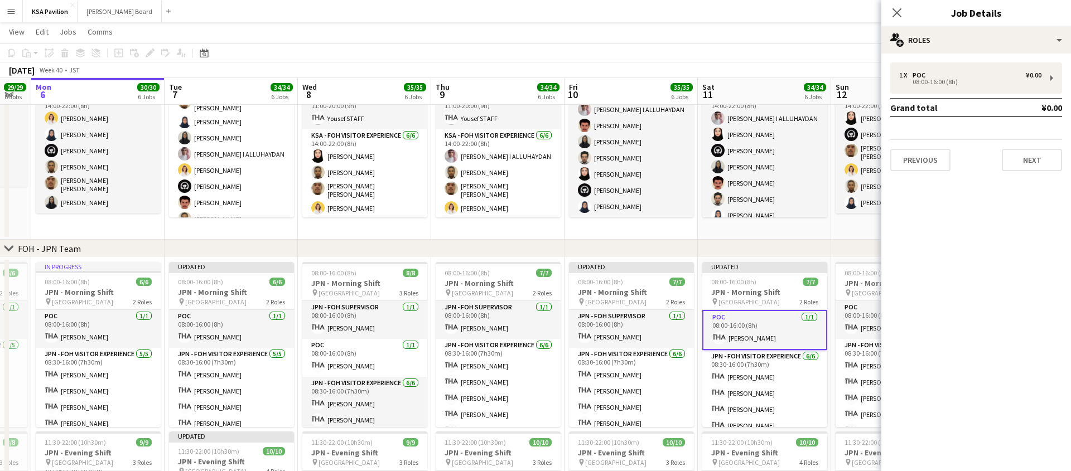
click at [760, 50] on app-toolbar "Copy Paste Paste Command V Paste with crew Command Shift V Paste linked Job [GE…" at bounding box center [535, 53] width 1071 height 19
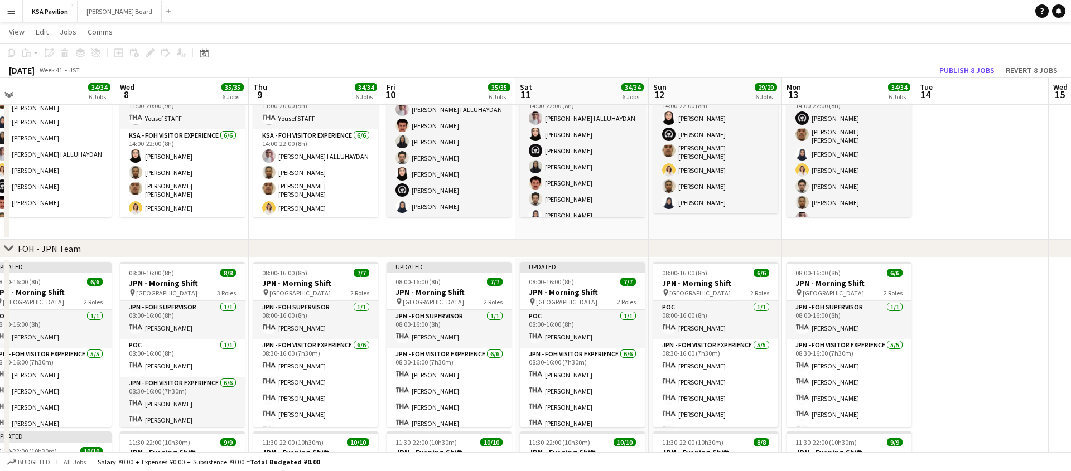
click at [759, 62] on div "[DATE] Week 41 • JST Publish 8 jobs Revert 8 jobs" at bounding box center [535, 70] width 1071 height 16
click at [978, 73] on button "Publish 8 jobs" at bounding box center [967, 70] width 64 height 15
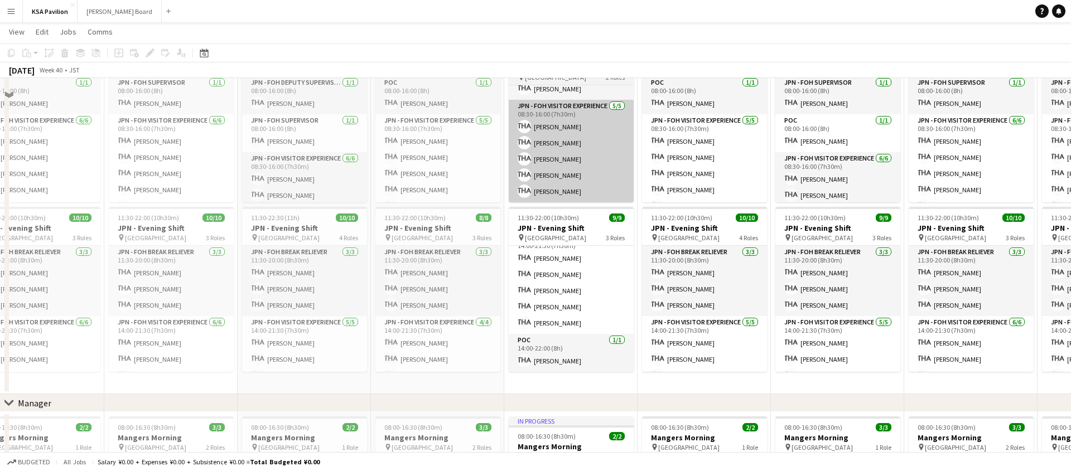
scroll to position [551, 0]
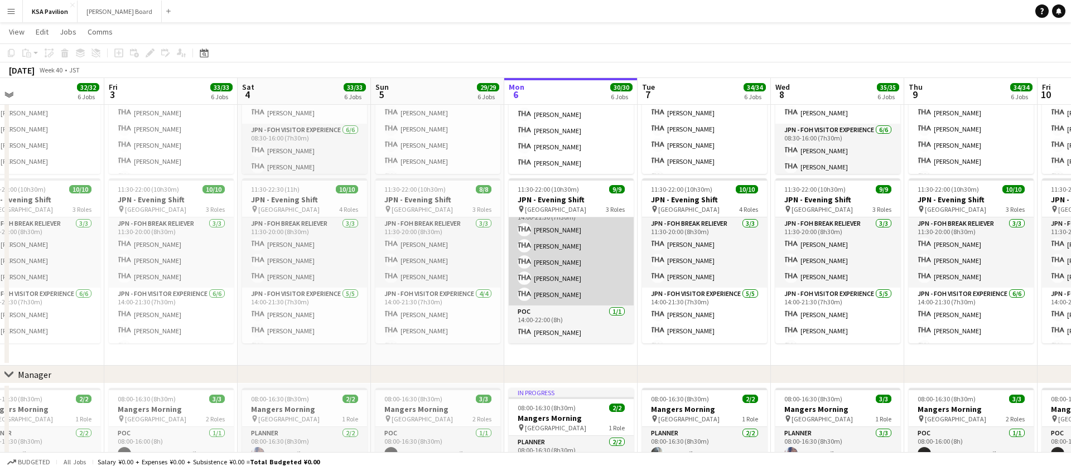
click at [562, 295] on app-card-role "JPN - FOH Visitor Experience [DATE] 14:00-21:30 (7h30m) [PERSON_NAME] [PERSON_N…" at bounding box center [571, 254] width 125 height 103
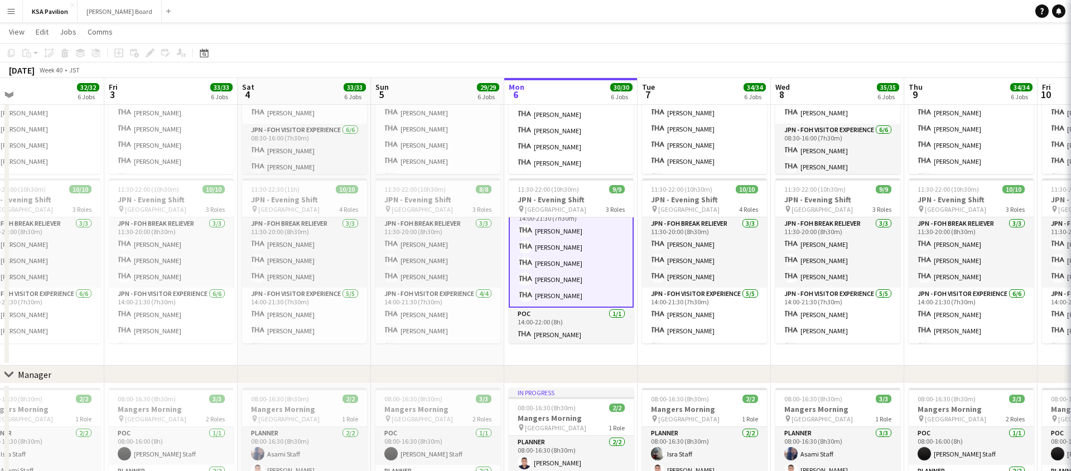
scroll to position [86, 0]
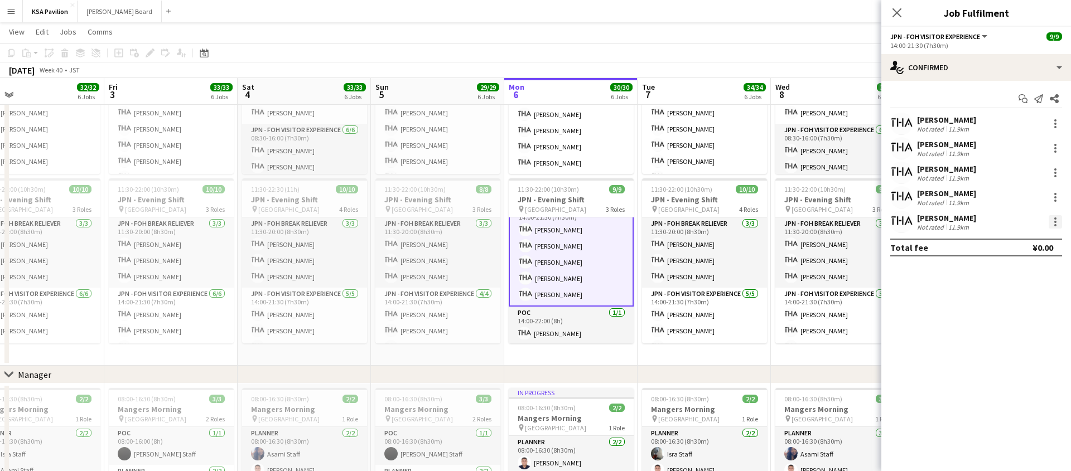
click at [1054, 224] on div at bounding box center [1055, 221] width 13 height 13
click at [1012, 351] on span "Remove" at bounding box center [1000, 349] width 33 height 9
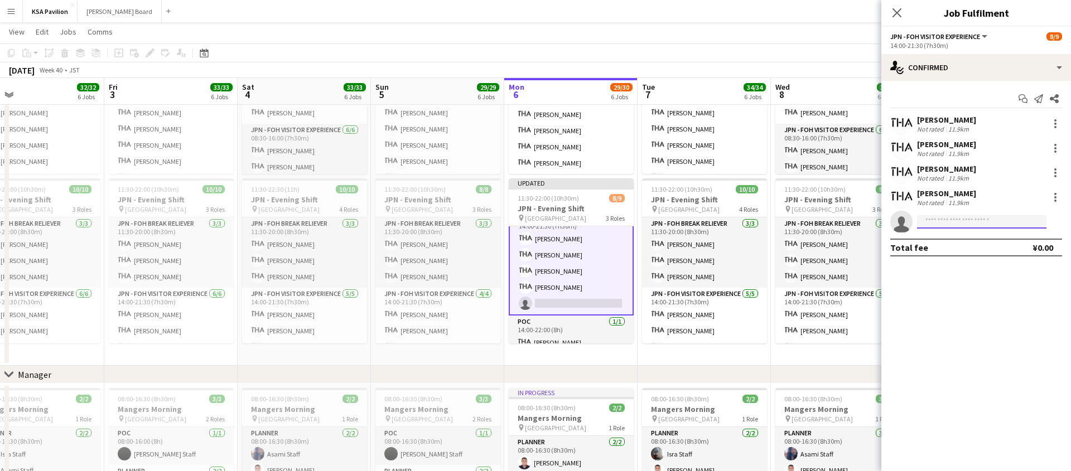
click at [948, 224] on input at bounding box center [981, 221] width 129 height 13
type input "****"
click at [949, 247] on span "[EMAIL_ADDRESS][DOMAIN_NAME]" at bounding box center [982, 247] width 112 height 9
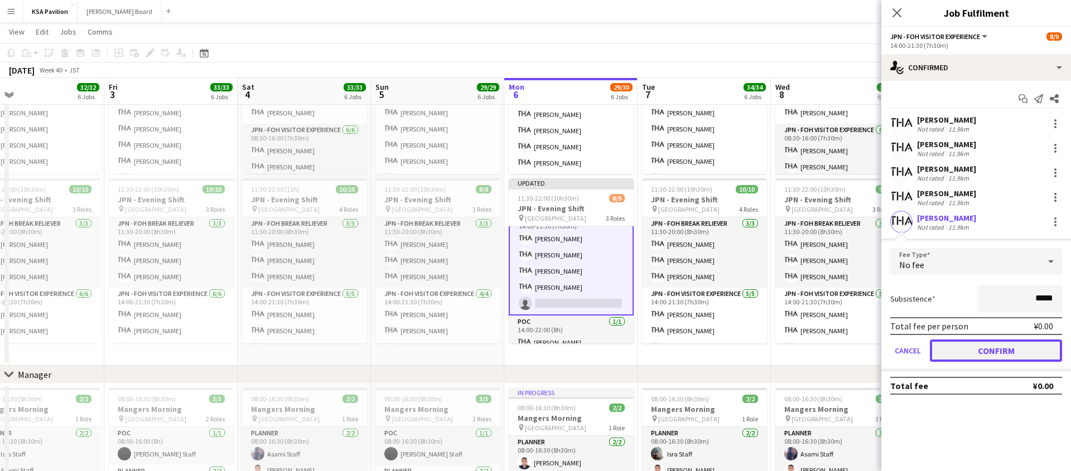
click at [972, 354] on button "Confirm" at bounding box center [996, 351] width 132 height 22
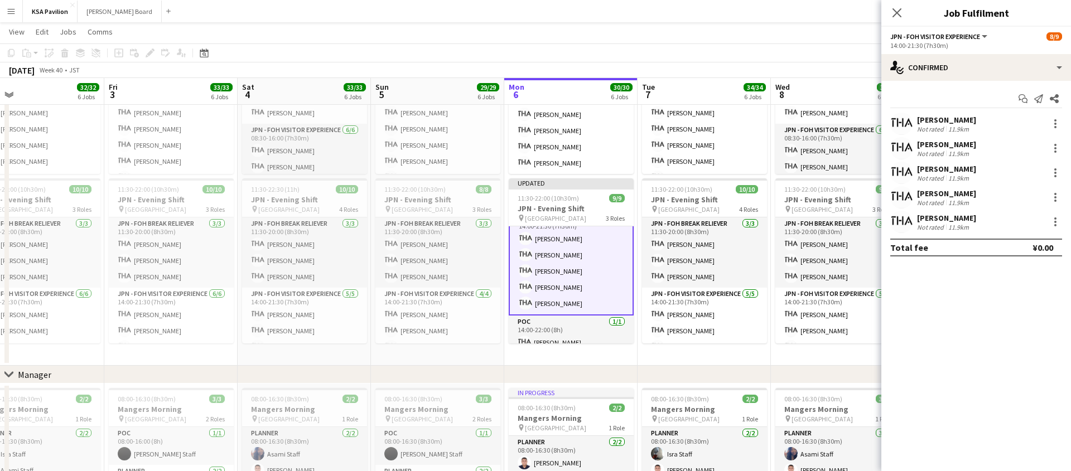
click at [633, 32] on app-page-menu "View Day view expanded Day view collapsed Month view Date picker Jump to [DATE]…" at bounding box center [535, 32] width 1071 height 21
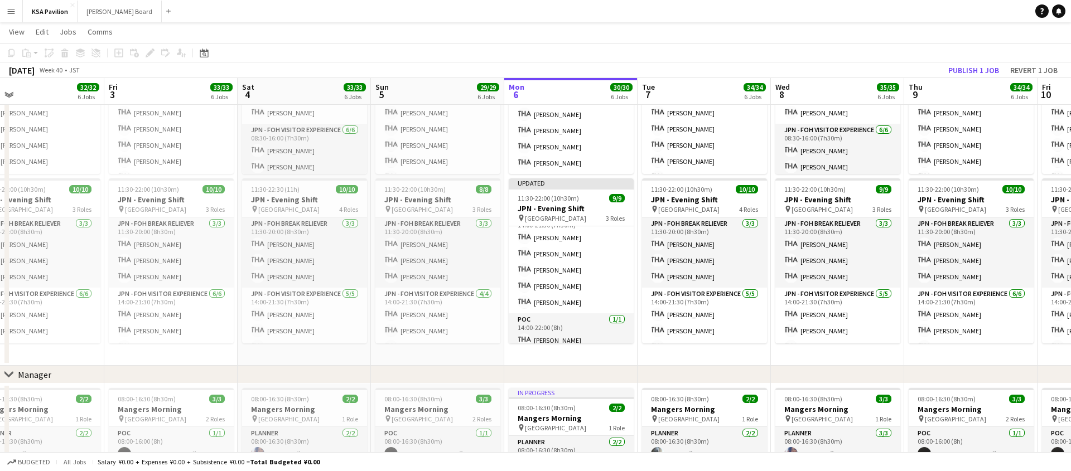
scroll to position [85, 0]
click at [960, 66] on button "Publish 1 job" at bounding box center [974, 70] width 60 height 15
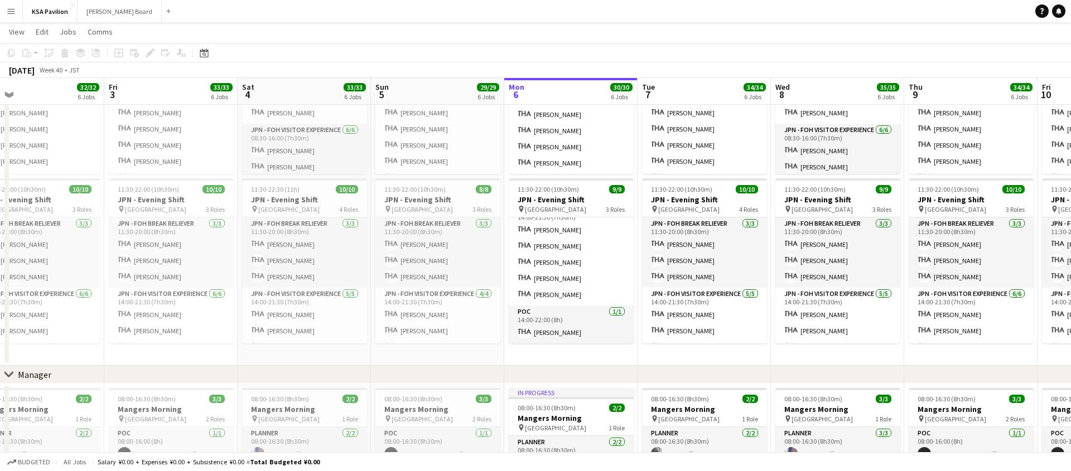
click at [933, 58] on app-toolbar "Copy Paste Paste Command V Paste with crew Command Shift V Paste linked Job [GE…" at bounding box center [535, 53] width 1071 height 19
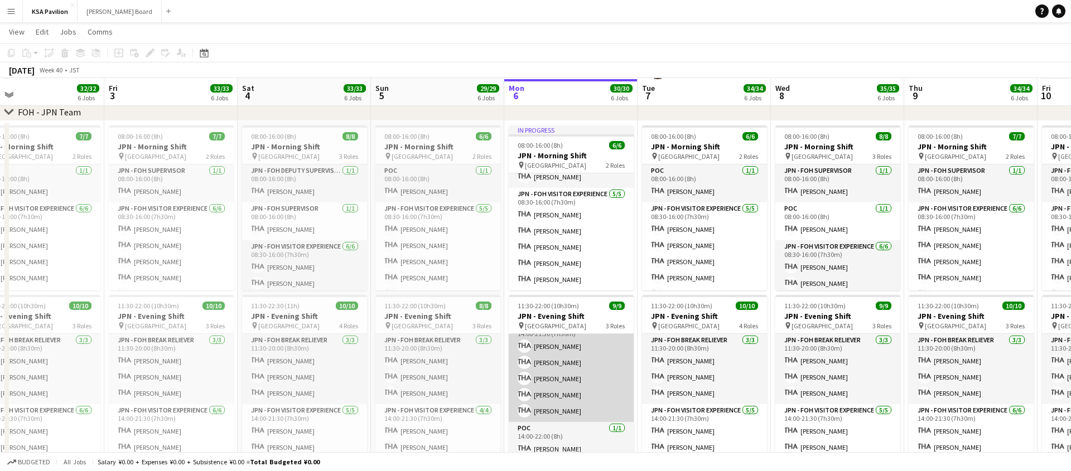
scroll to position [436, 0]
